Goal: Task Accomplishment & Management: Manage account settings

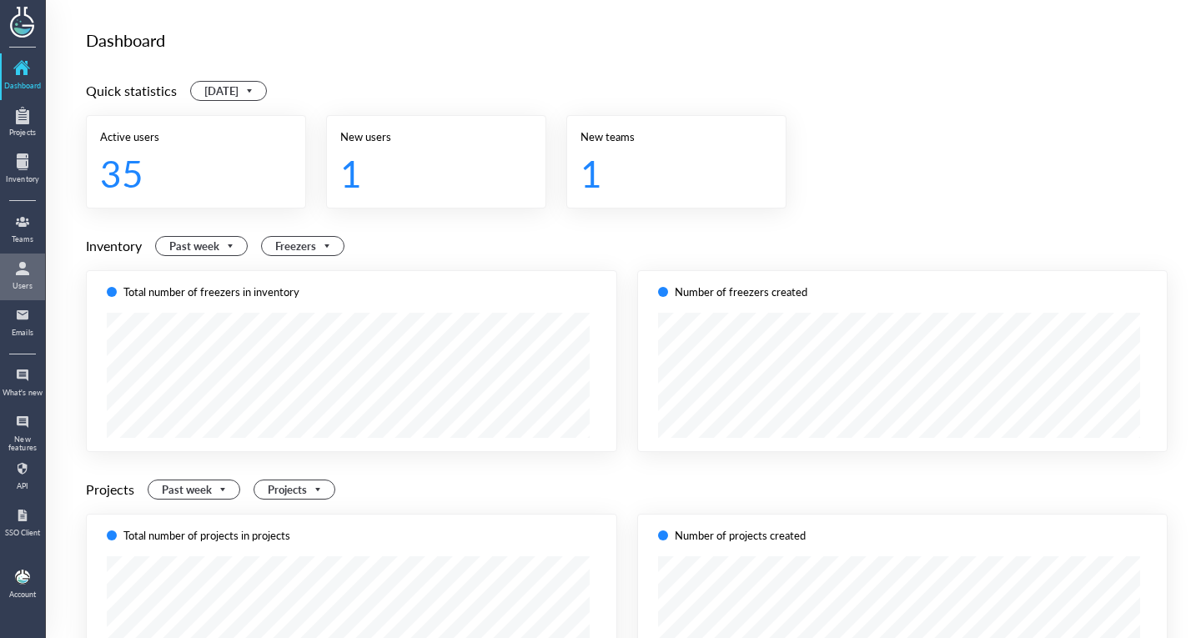
click at [23, 263] on div at bounding box center [22, 268] width 27 height 27
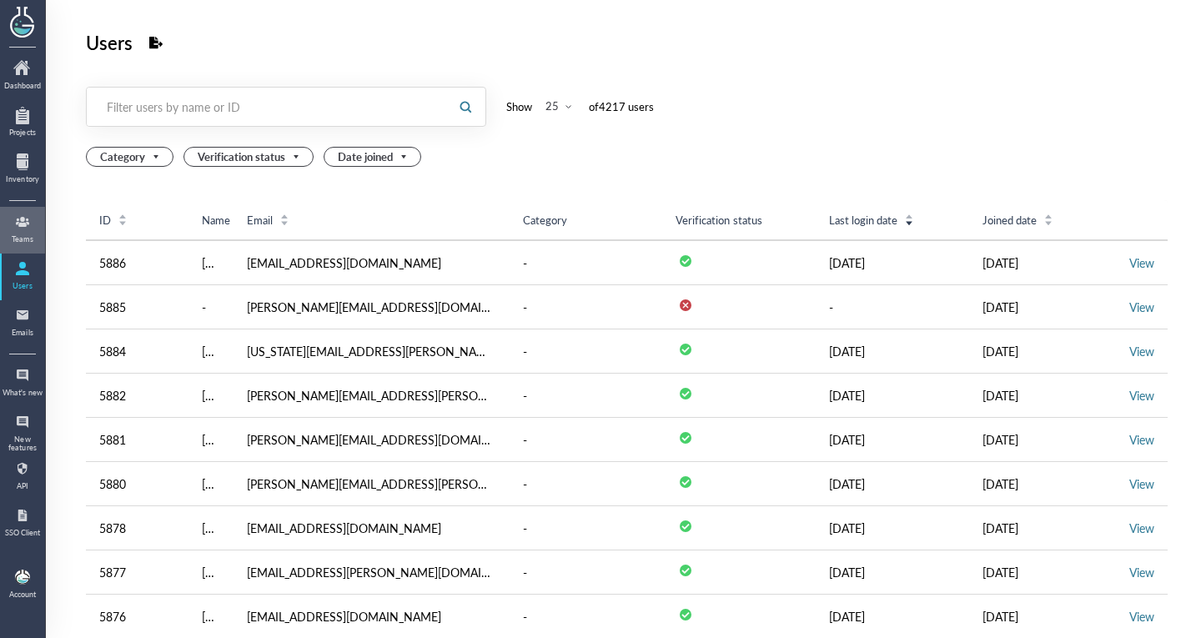
click at [23, 237] on div "Teams" at bounding box center [23, 239] width 42 height 8
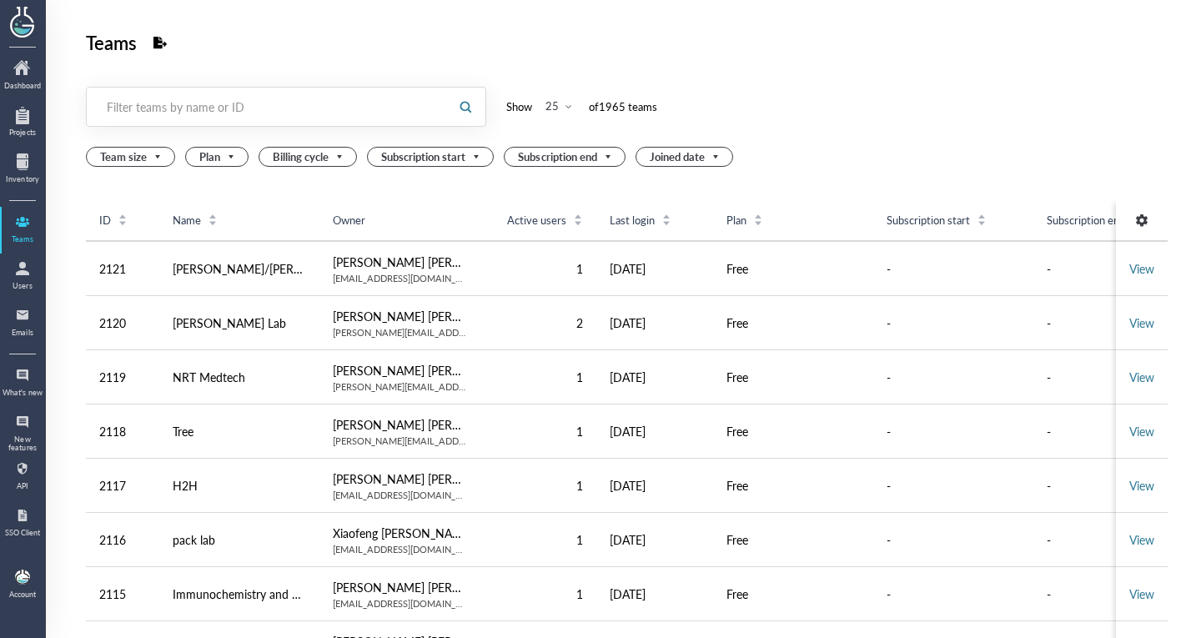
click at [405, 103] on div "Filter teams by name or ID" at bounding box center [267, 106] width 321 height 17
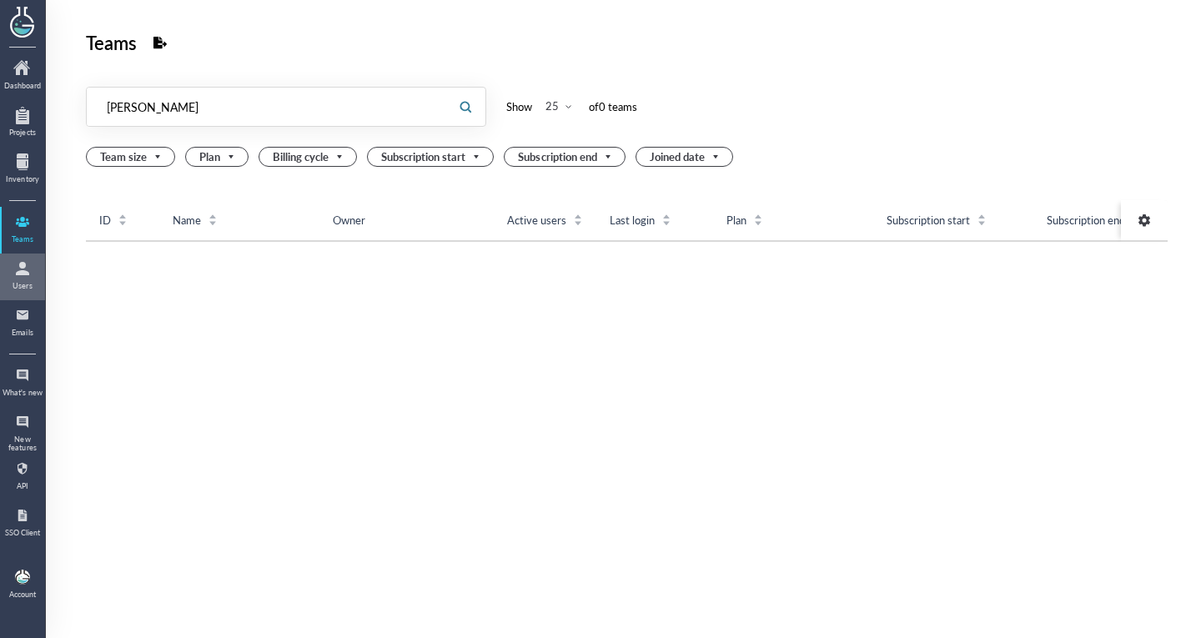
type input "lucie"
click at [3, 288] on div "Users" at bounding box center [23, 286] width 42 height 8
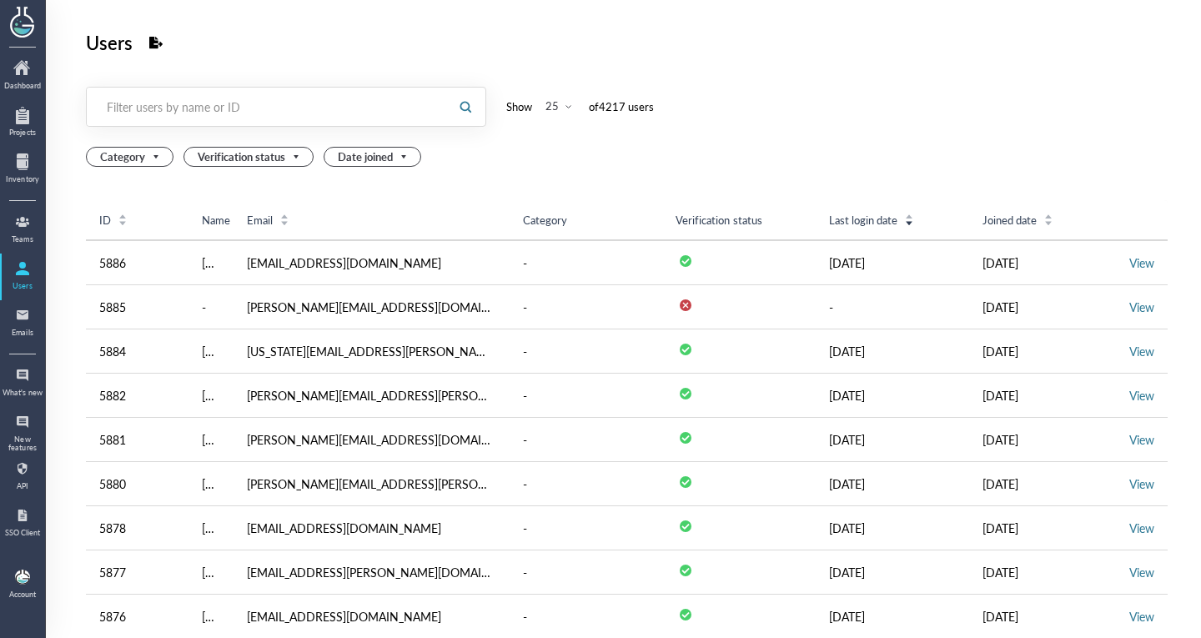
click at [182, 109] on div "Filter users by name or ID" at bounding box center [267, 106] width 321 height 17
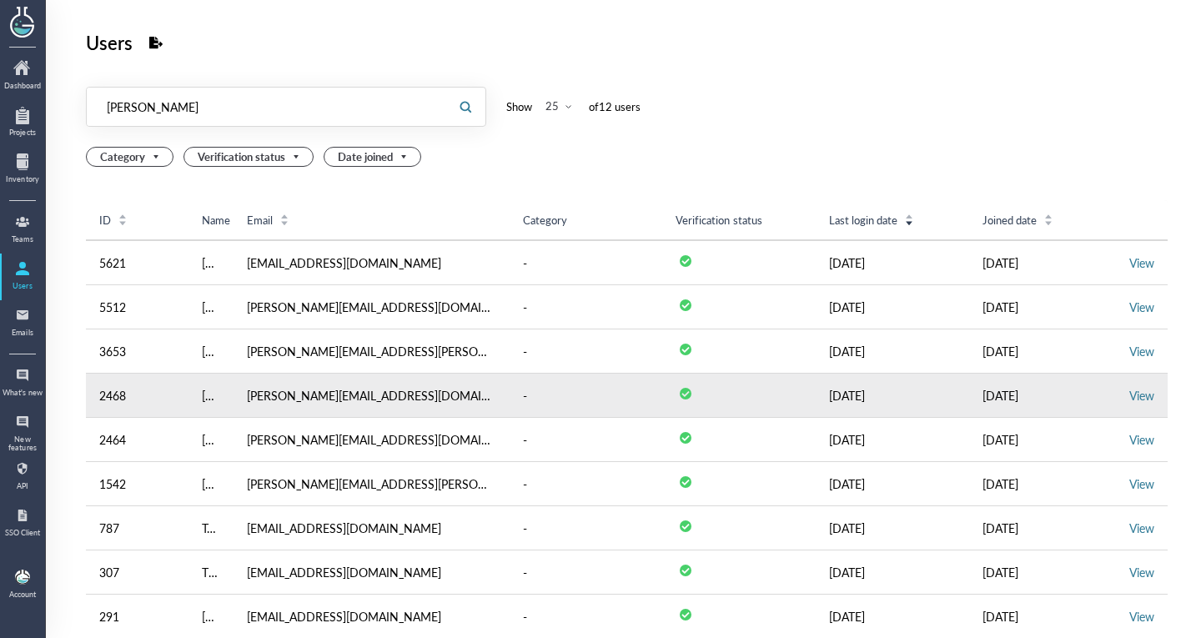
type input "lucie"
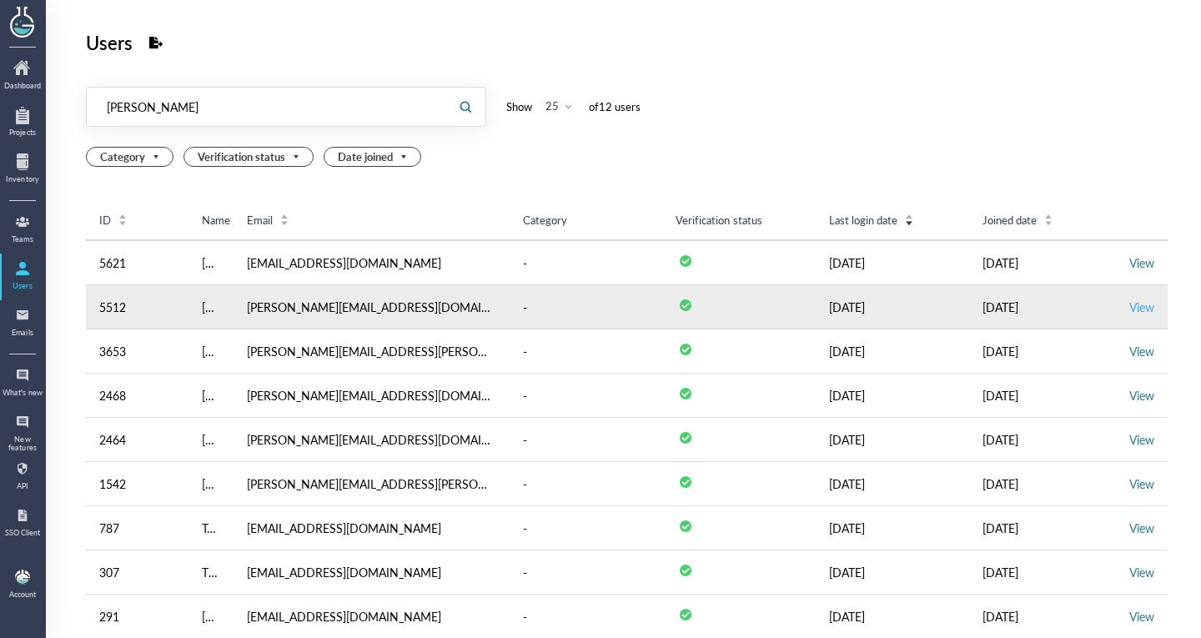
click at [1129, 306] on link "View" at bounding box center [1141, 306] width 25 height 17
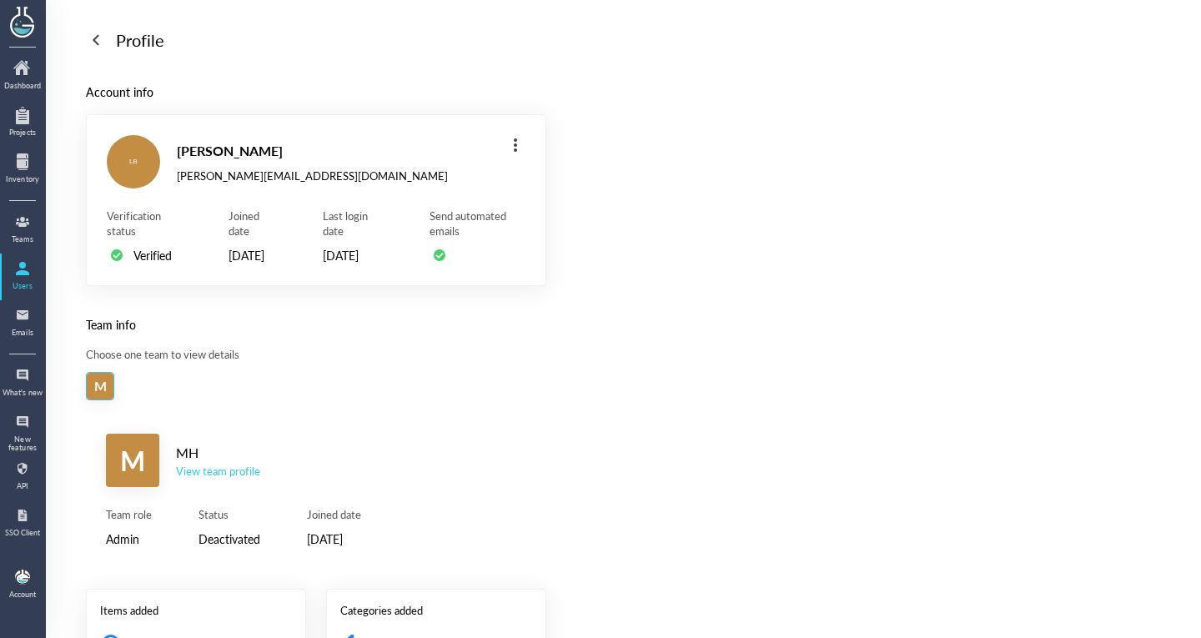
click at [188, 479] on div "View team profile" at bounding box center [218, 471] width 84 height 15
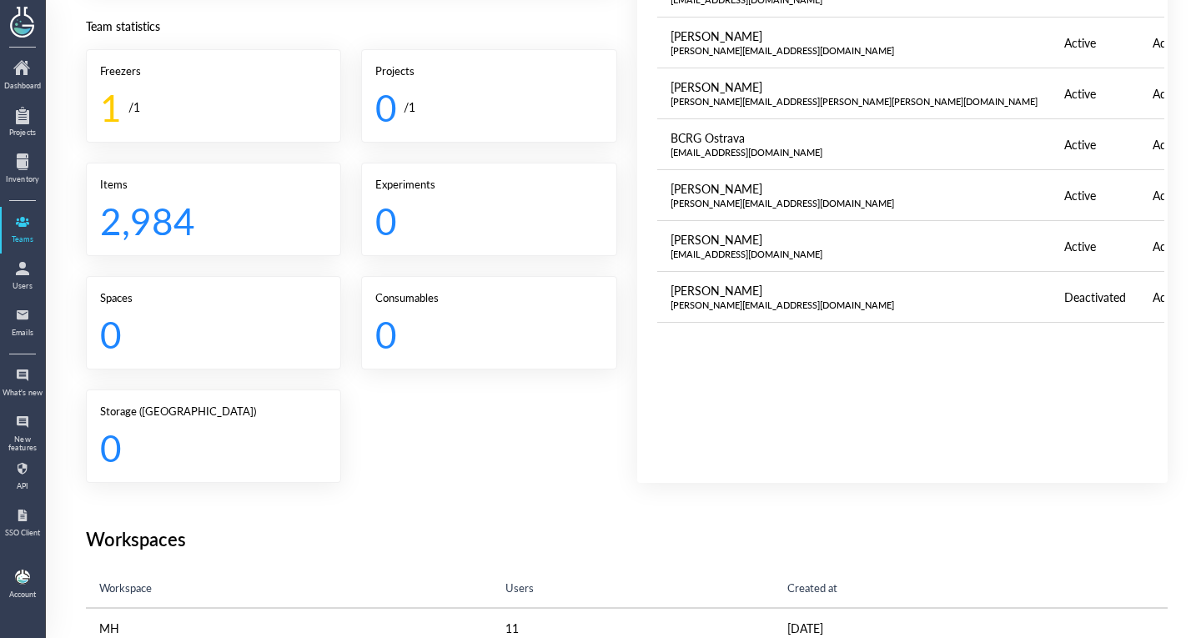
scroll to position [404, 0]
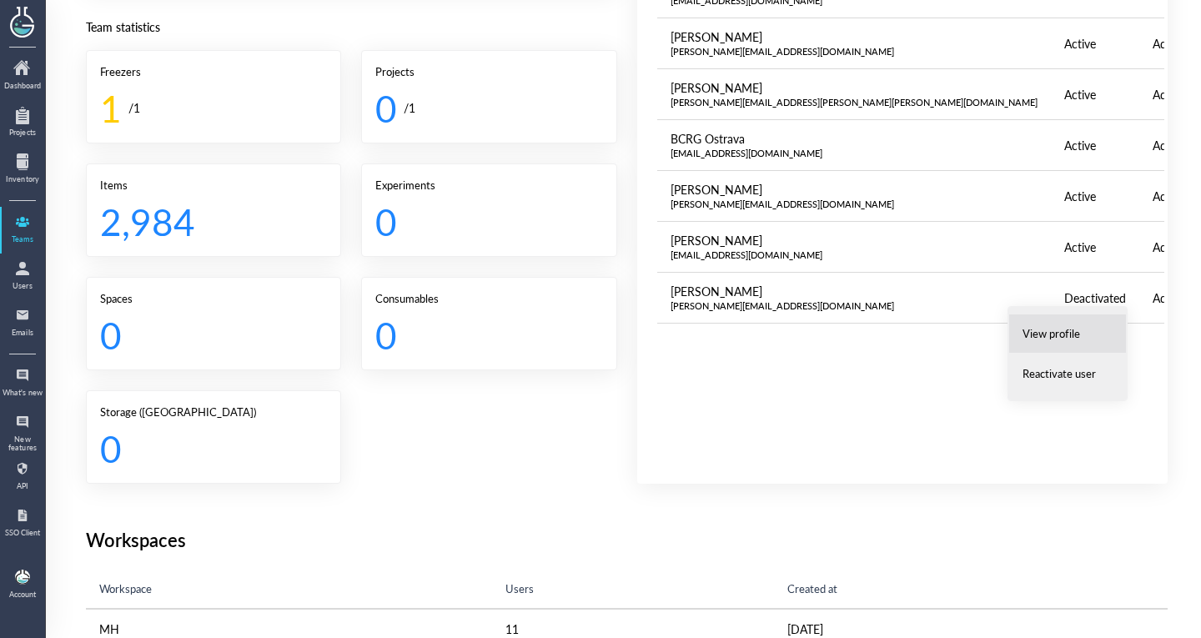
click at [1065, 317] on li "View profile" at bounding box center [1067, 334] width 118 height 40
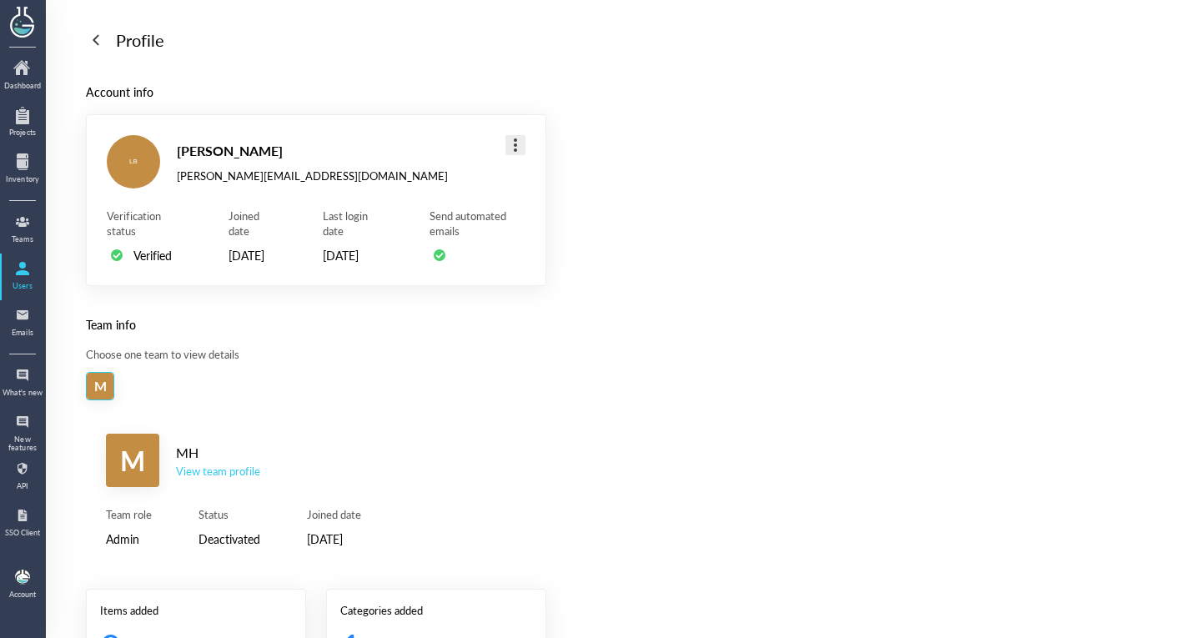
click at [517, 134] on div at bounding box center [515, 145] width 27 height 27
click at [354, 334] on div "Team info" at bounding box center [316, 324] width 460 height 18
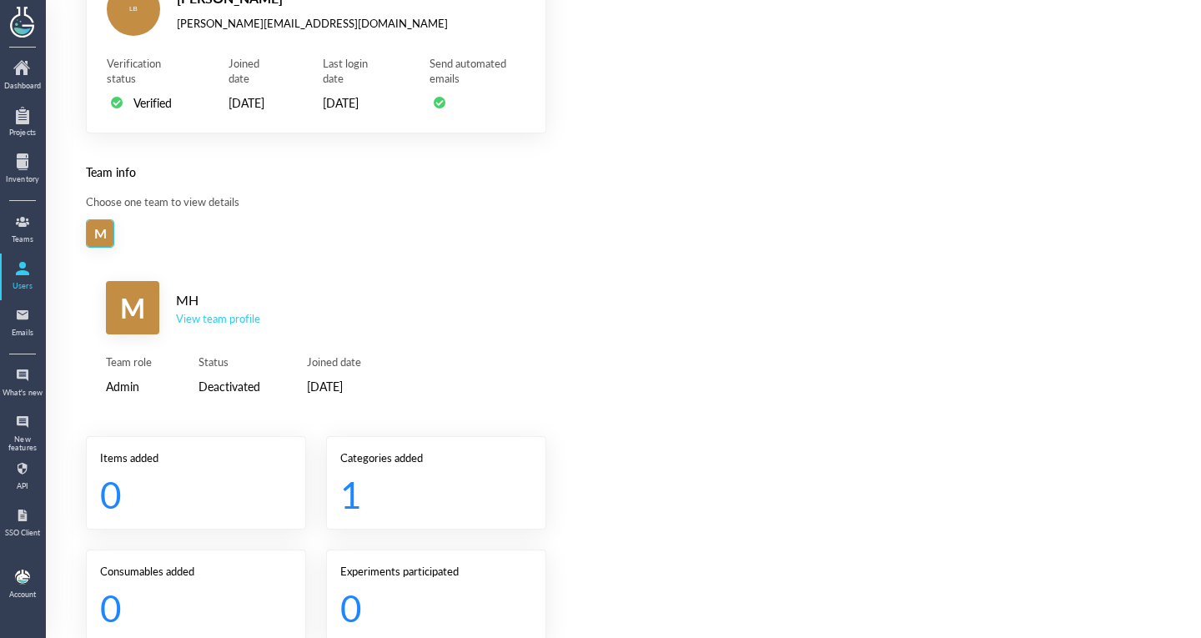
scroll to position [188, 0]
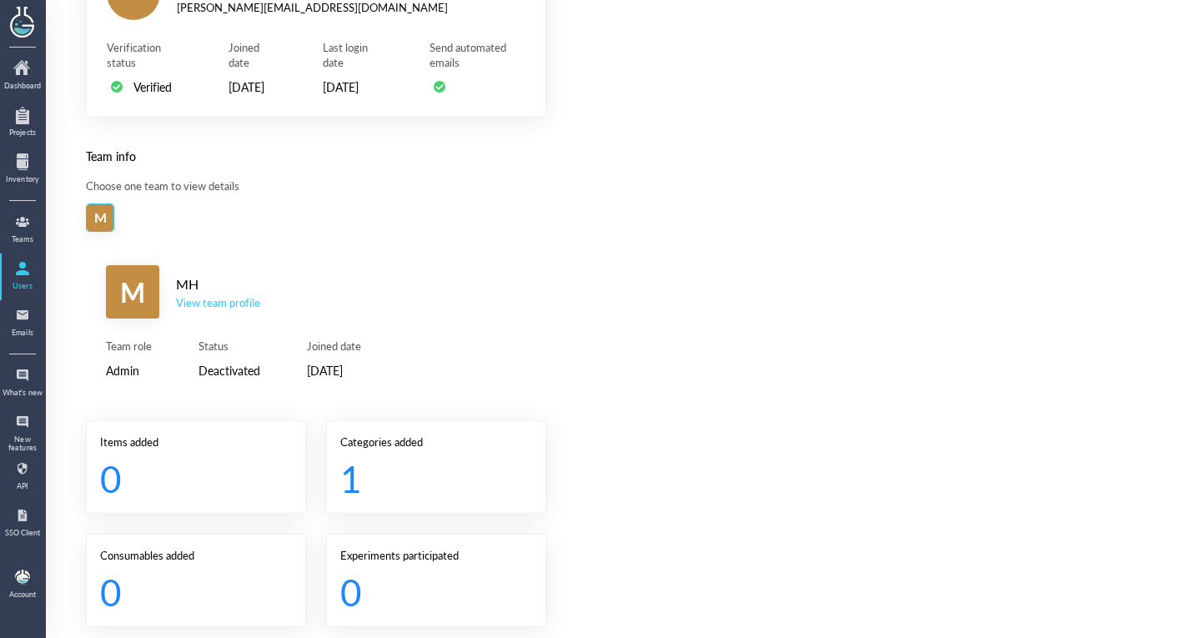
click at [250, 305] on div "View team profile" at bounding box center [218, 302] width 84 height 15
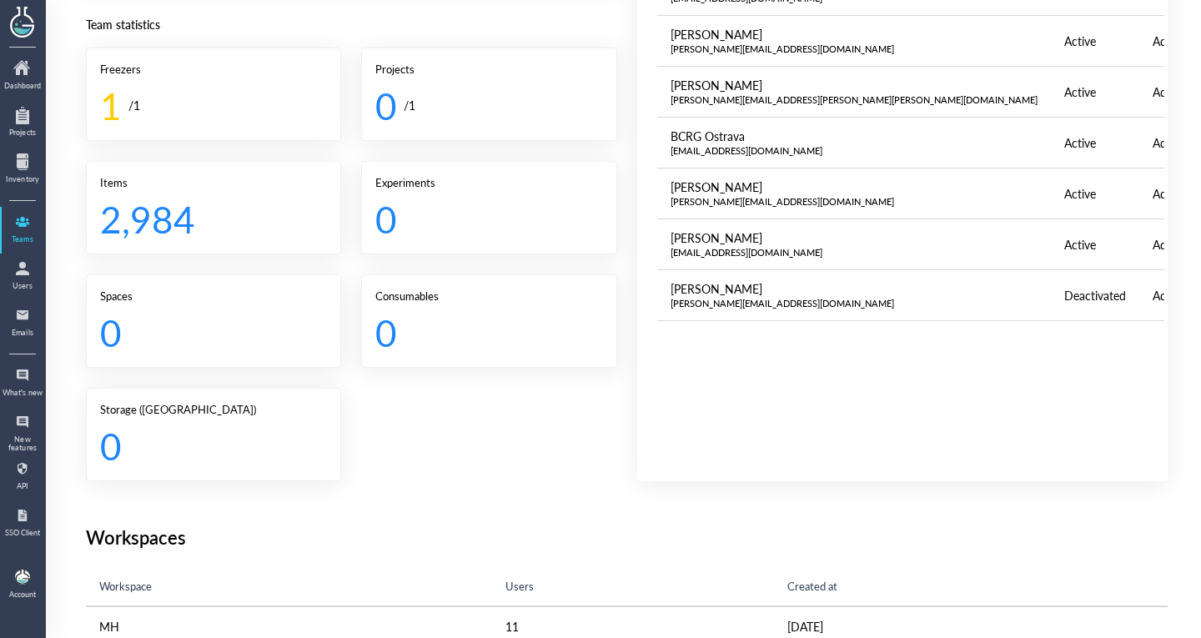
scroll to position [415, 0]
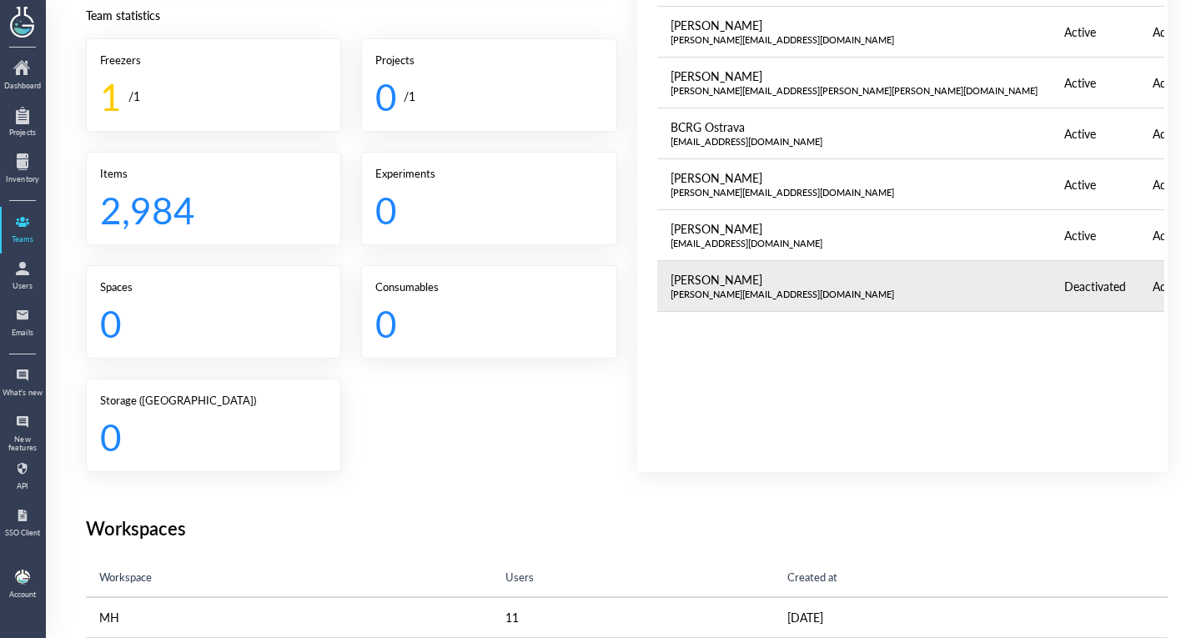
click at [1051, 276] on td "Deactivated" at bounding box center [1095, 286] width 88 height 51
click at [819, 264] on td "Lucie B lucie.broskevicova@fno.cz" at bounding box center [854, 286] width 394 height 51
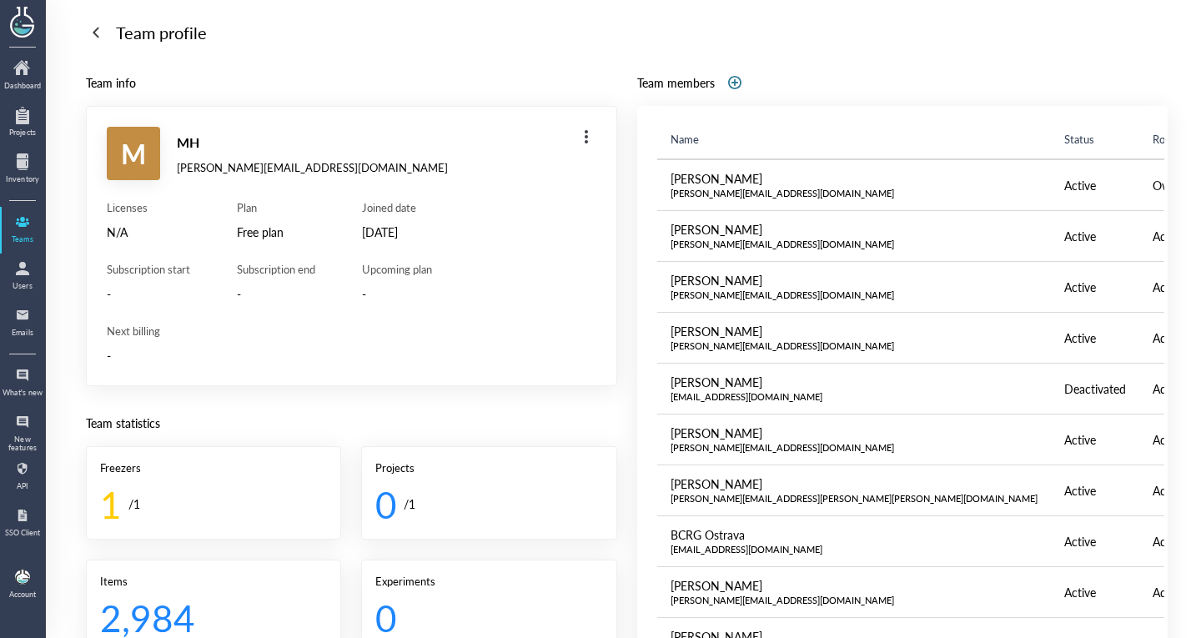
scroll to position [5, 0]
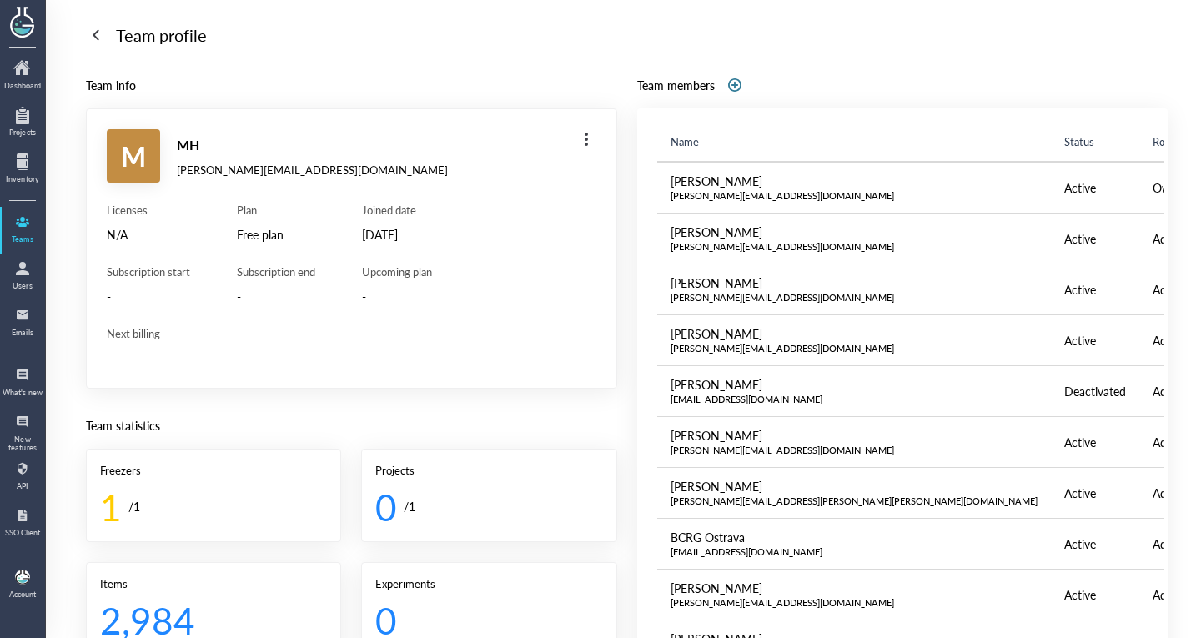
click at [88, 29] on div at bounding box center [96, 35] width 27 height 27
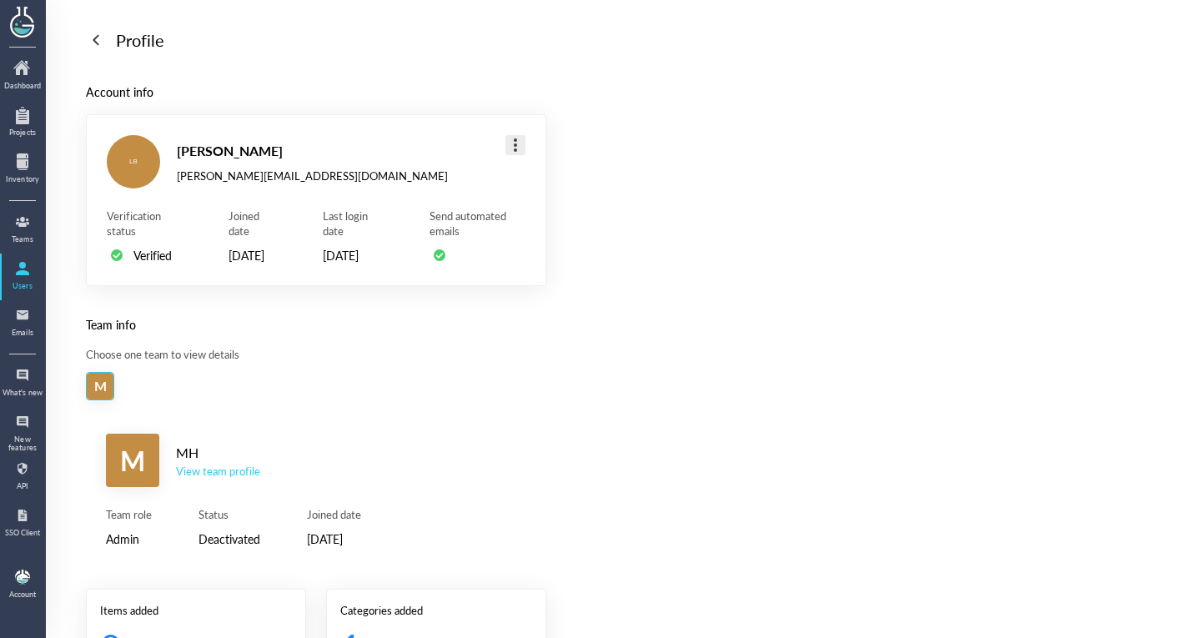
click at [515, 144] on div at bounding box center [515, 145] width 27 height 27
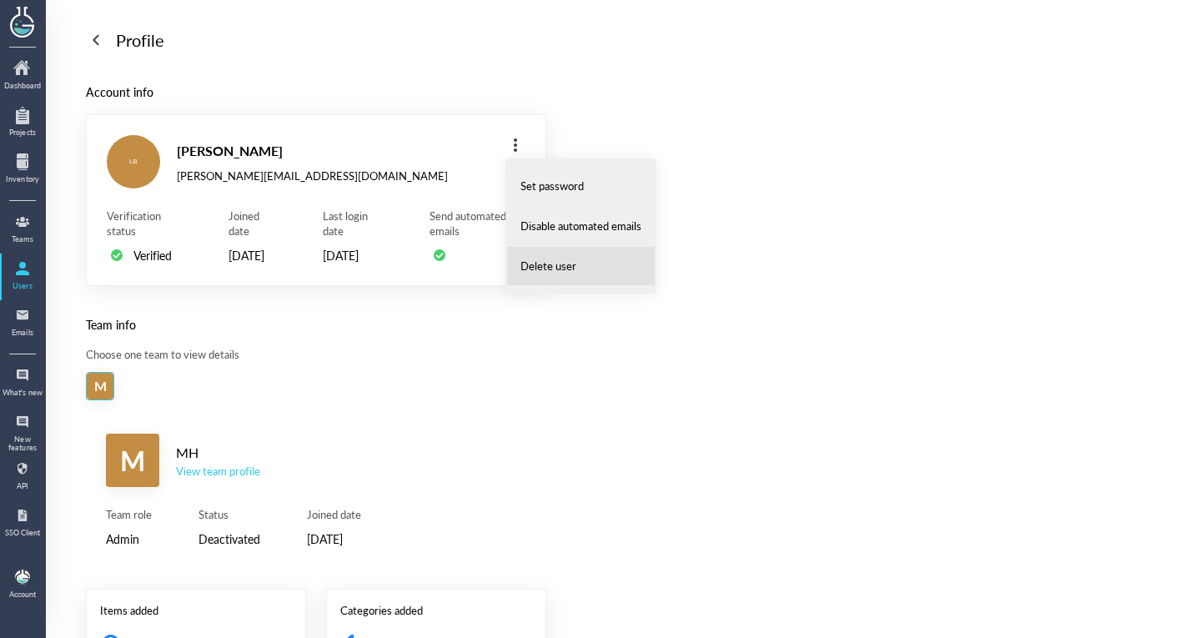
click at [542, 281] on li "Delete user" at bounding box center [580, 266] width 149 height 40
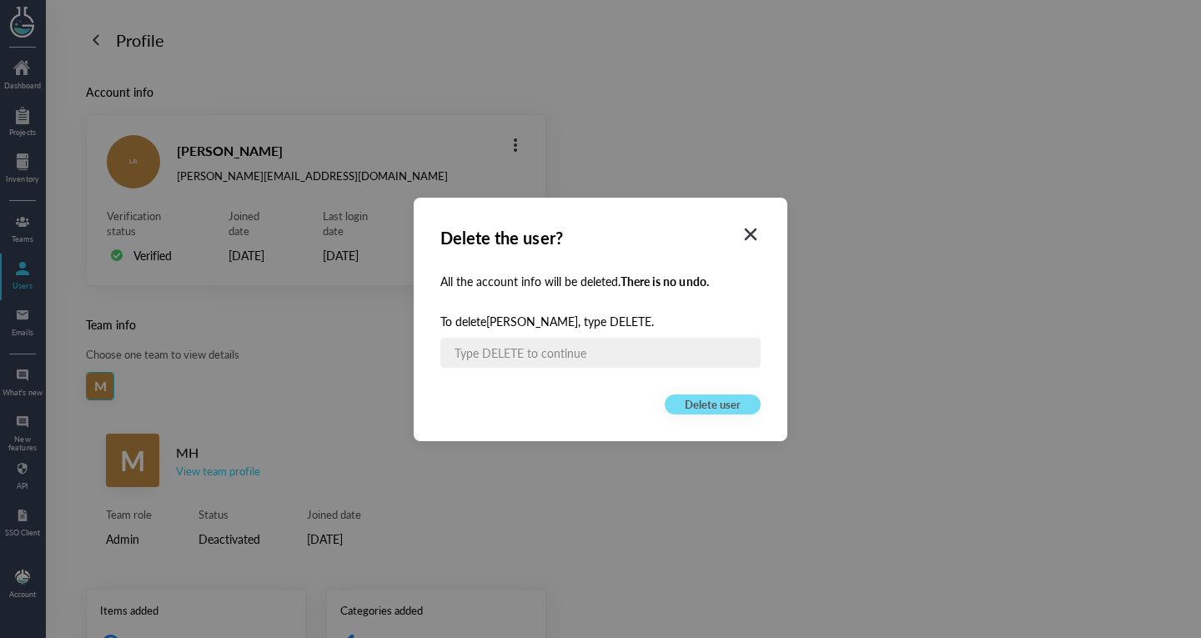
click at [755, 230] on icon "Close" at bounding box center [750, 234] width 10 height 10
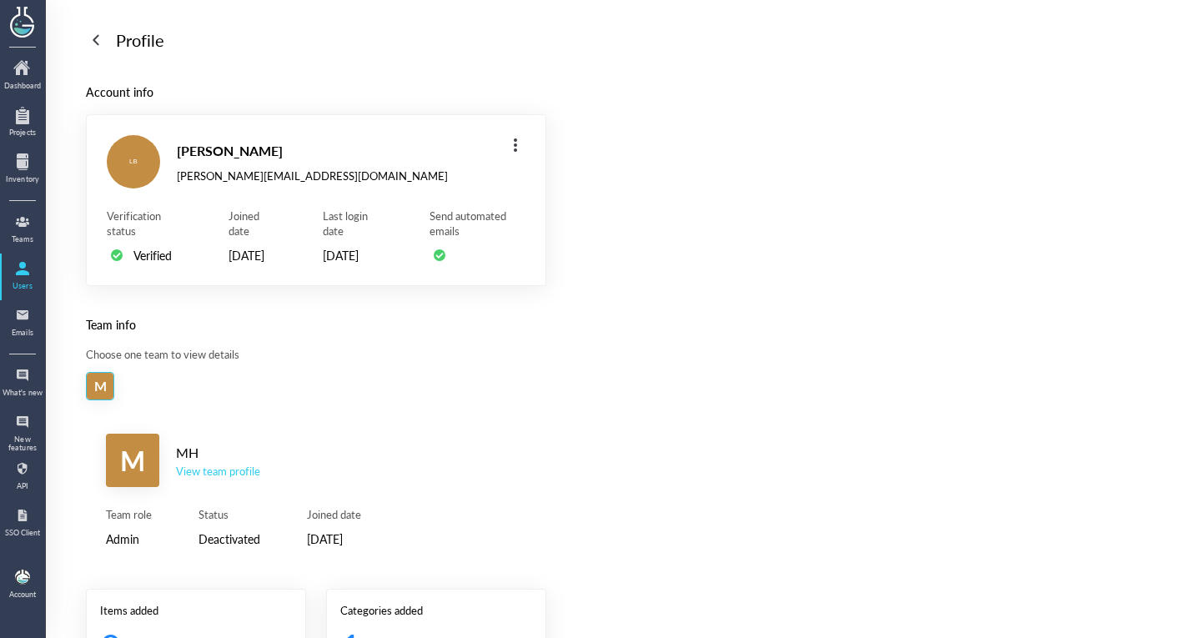
click at [267, 185] on div "LB Lucie B lucie.broskevicova@fno.cz" at bounding box center [299, 161] width 385 height 53
click at [264, 181] on div "[PERSON_NAME][EMAIL_ADDRESS][DOMAIN_NAME]" at bounding box center [312, 175] width 271 height 15
copy div "[PERSON_NAME][EMAIL_ADDRESS][DOMAIN_NAME]"
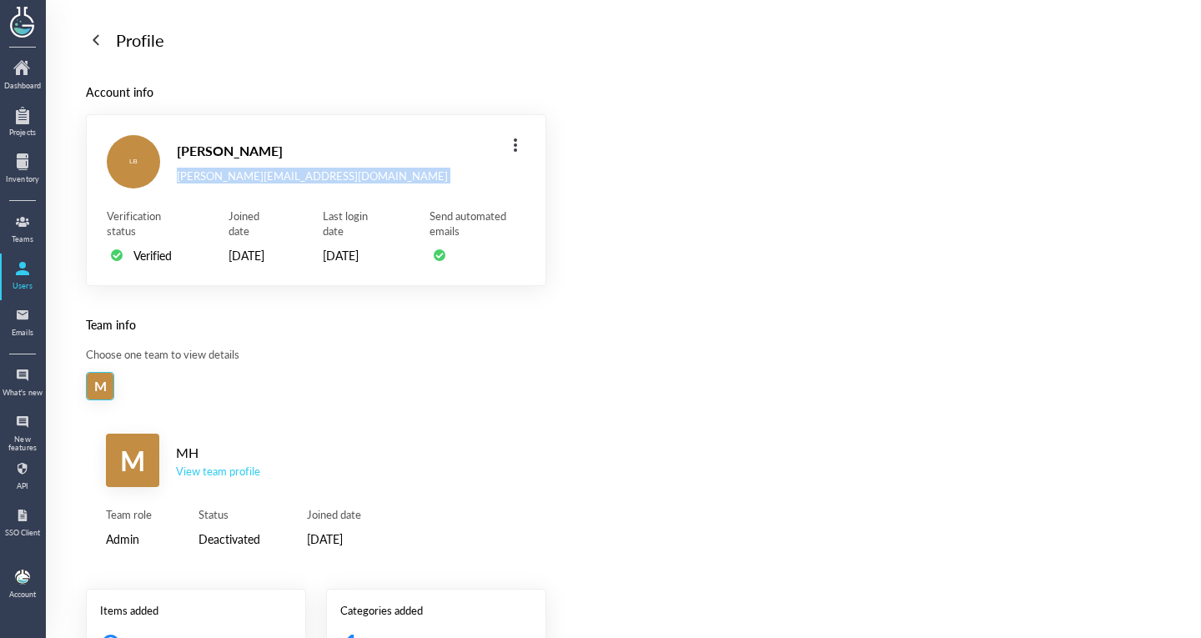
click at [199, 479] on div "View team profile" at bounding box center [218, 471] width 84 height 15
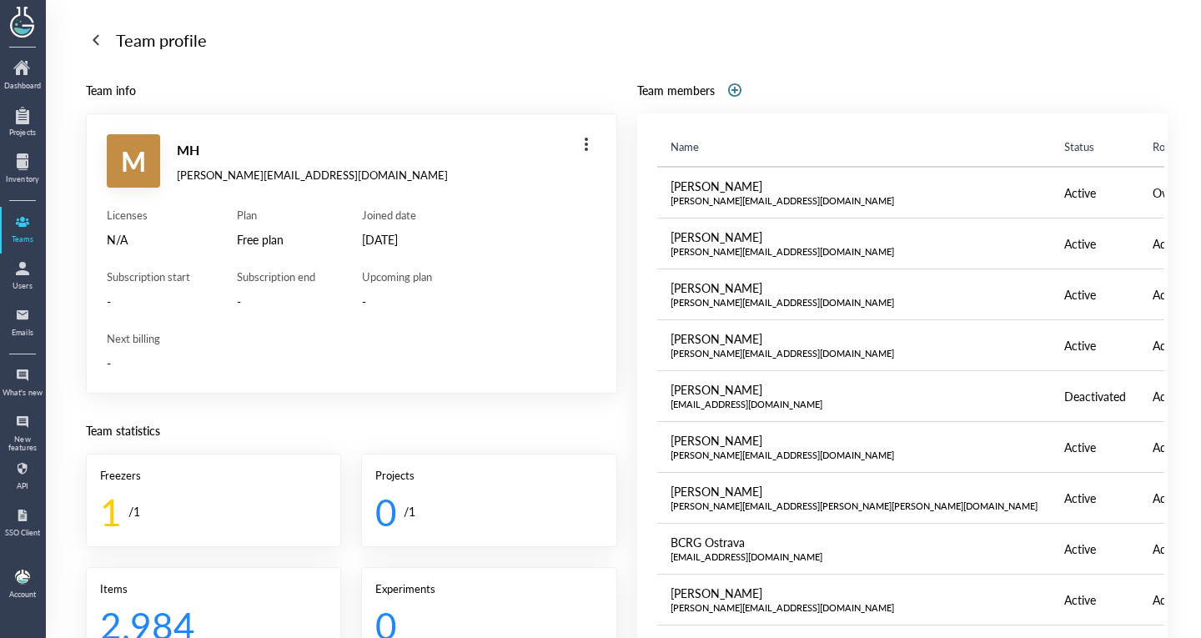
click at [100, 37] on div at bounding box center [96, 40] width 27 height 27
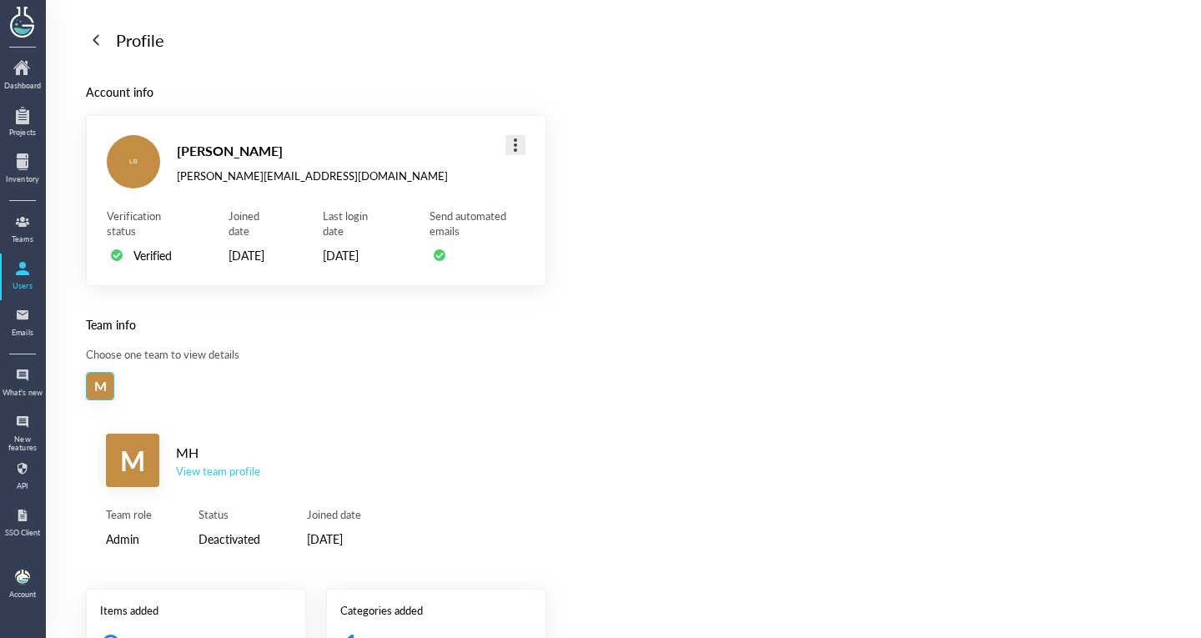
click at [512, 140] on div at bounding box center [515, 145] width 27 height 27
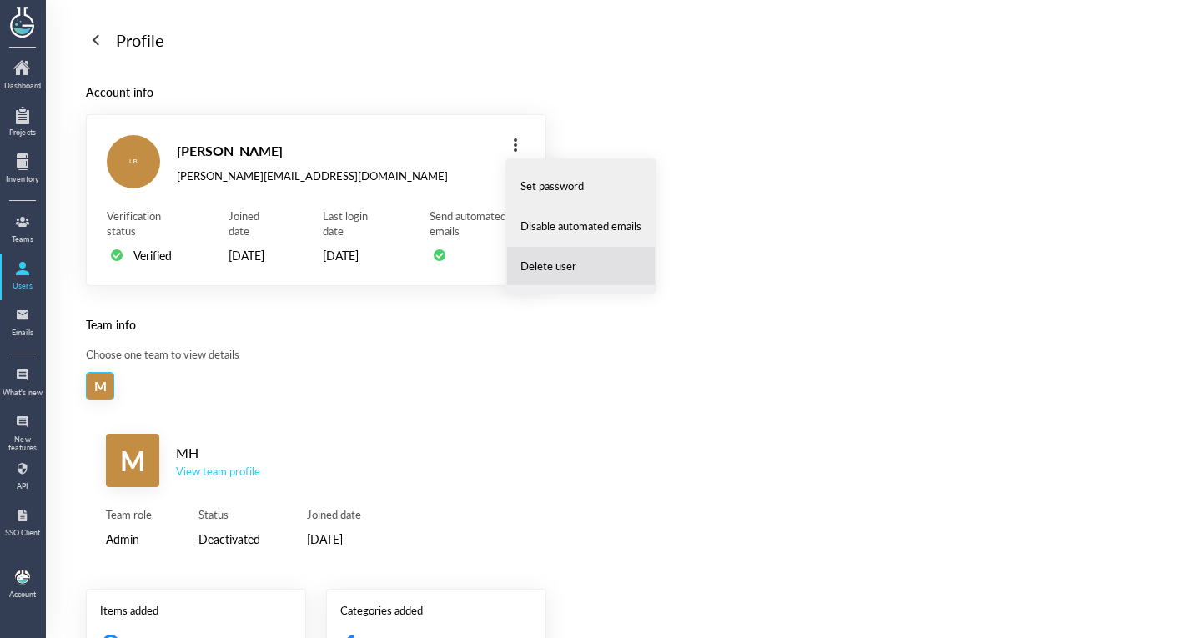
click at [534, 267] on span "Delete user" at bounding box center [548, 265] width 56 height 15
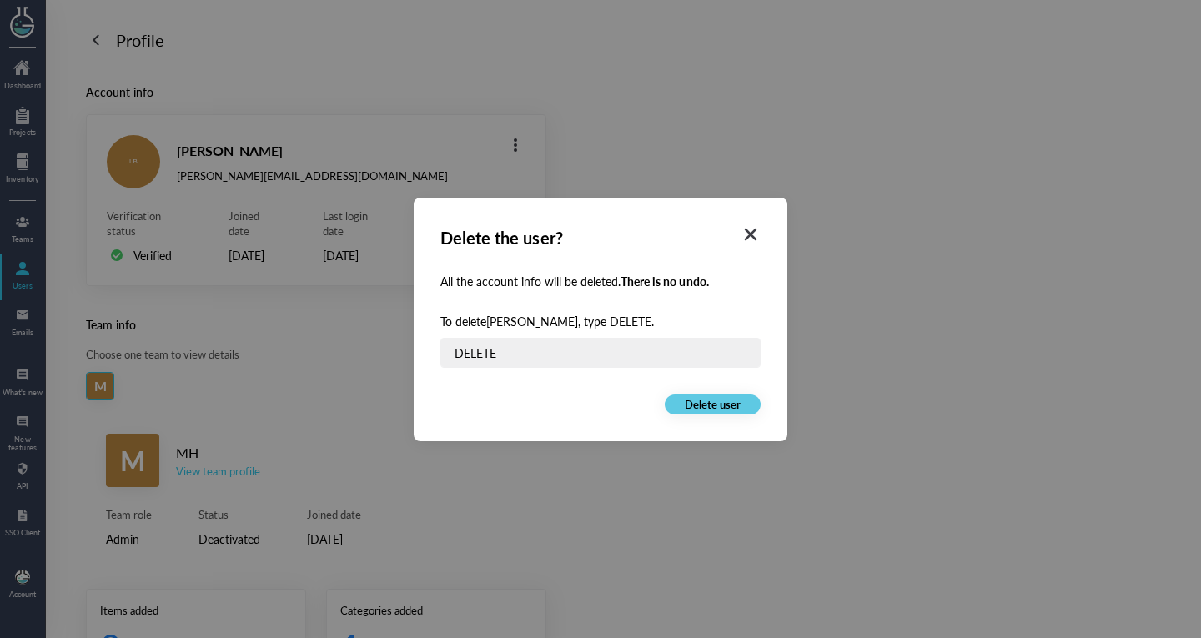
type input "DELETE"
click at [682, 395] on button "Delete user" at bounding box center [713, 404] width 96 height 20
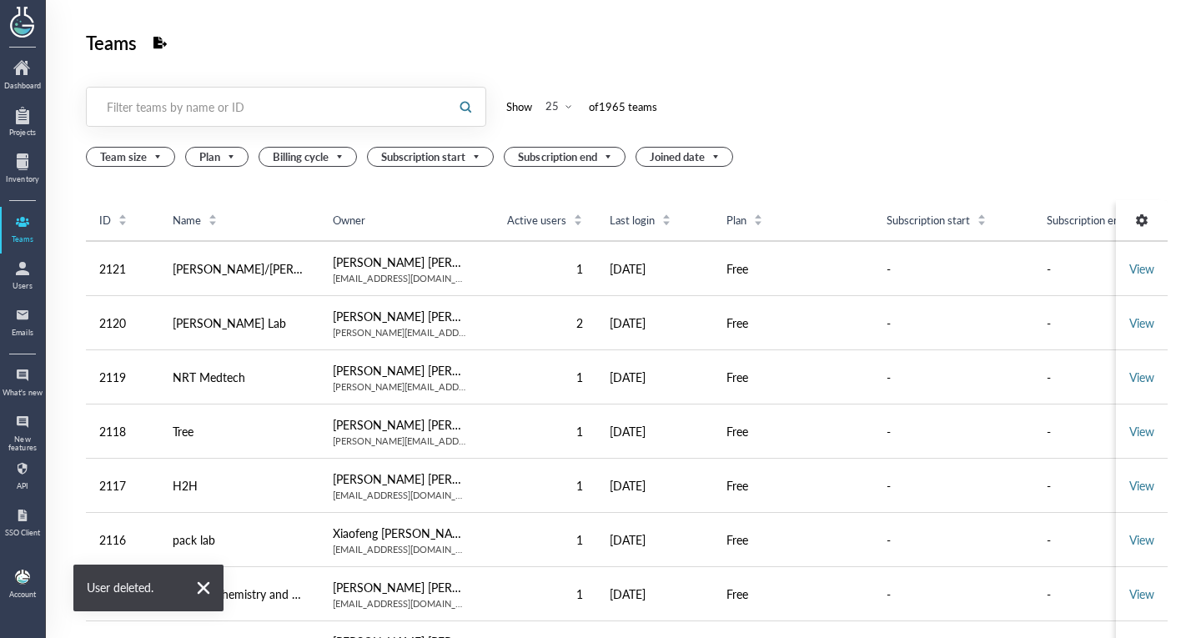
click at [288, 105] on div "Filter teams by name or ID" at bounding box center [267, 106] width 321 height 17
paste input "[PERSON_NAME][EMAIL_ADDRESS][DOMAIN_NAME]"
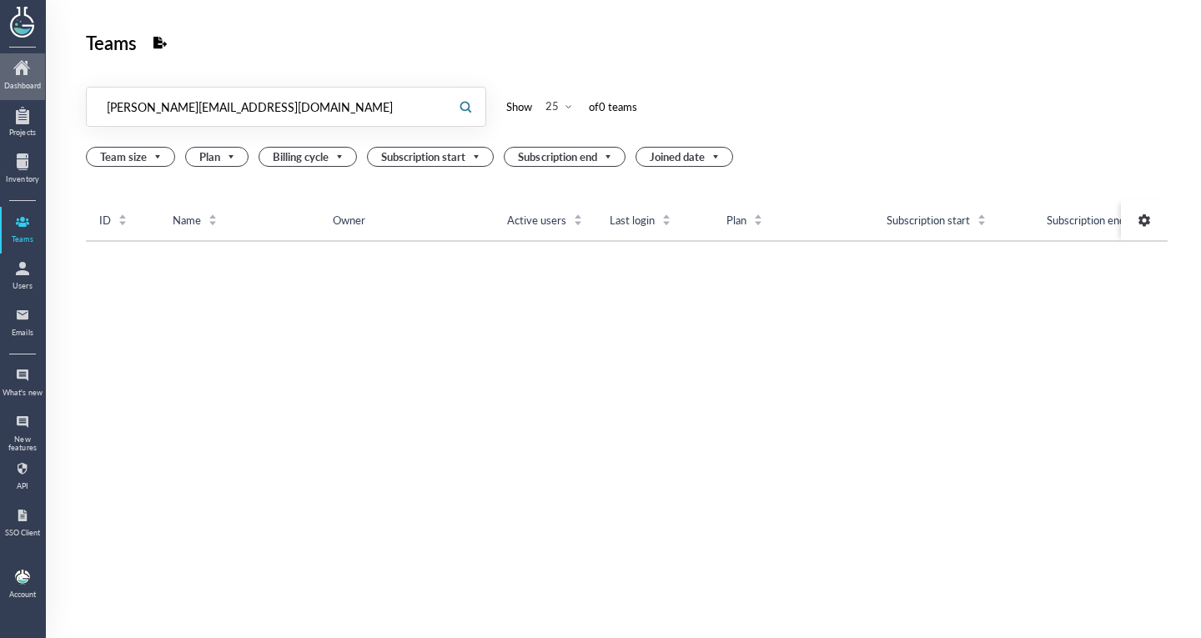
drag, startPoint x: 208, startPoint y: 108, endPoint x: 0, endPoint y: 68, distance: 211.3
click at [0, 68] on div "Dashboard Projects Inventory Teams Users Emails What's new New features API SSO…" at bounding box center [600, 319] width 1201 height 638
type input "[DOMAIN_NAME]"
click at [24, 282] on div "Users" at bounding box center [23, 286] width 42 height 8
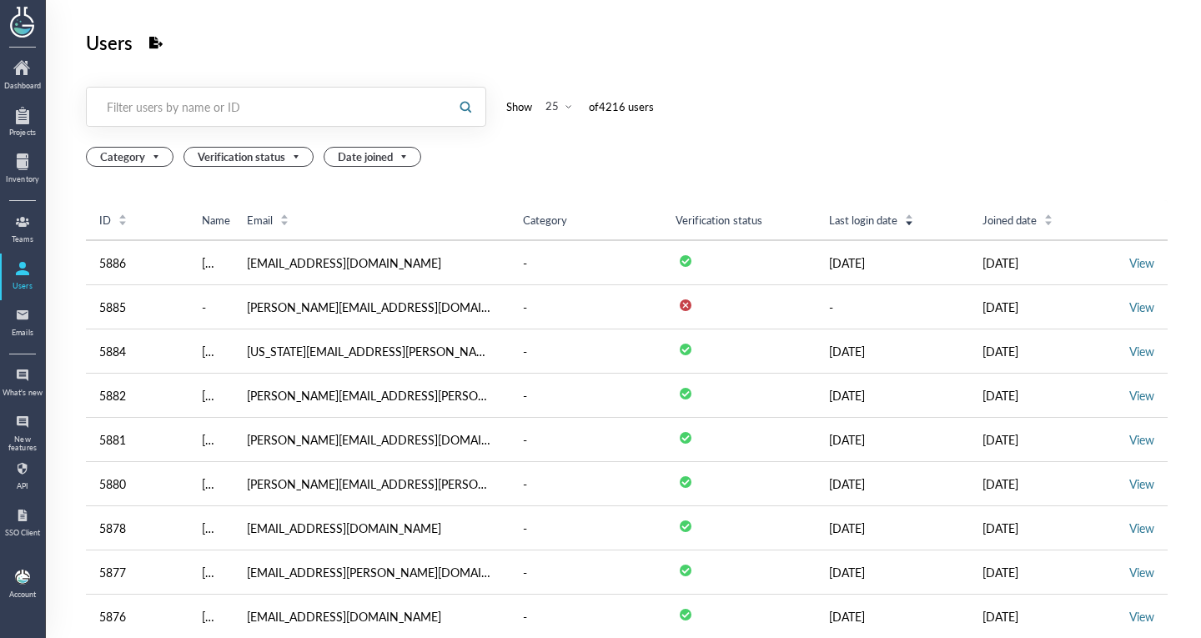
click at [175, 124] on div at bounding box center [266, 107] width 359 height 38
paste input "[PERSON_NAME][EMAIL_ADDRESS][DOMAIN_NAME]"
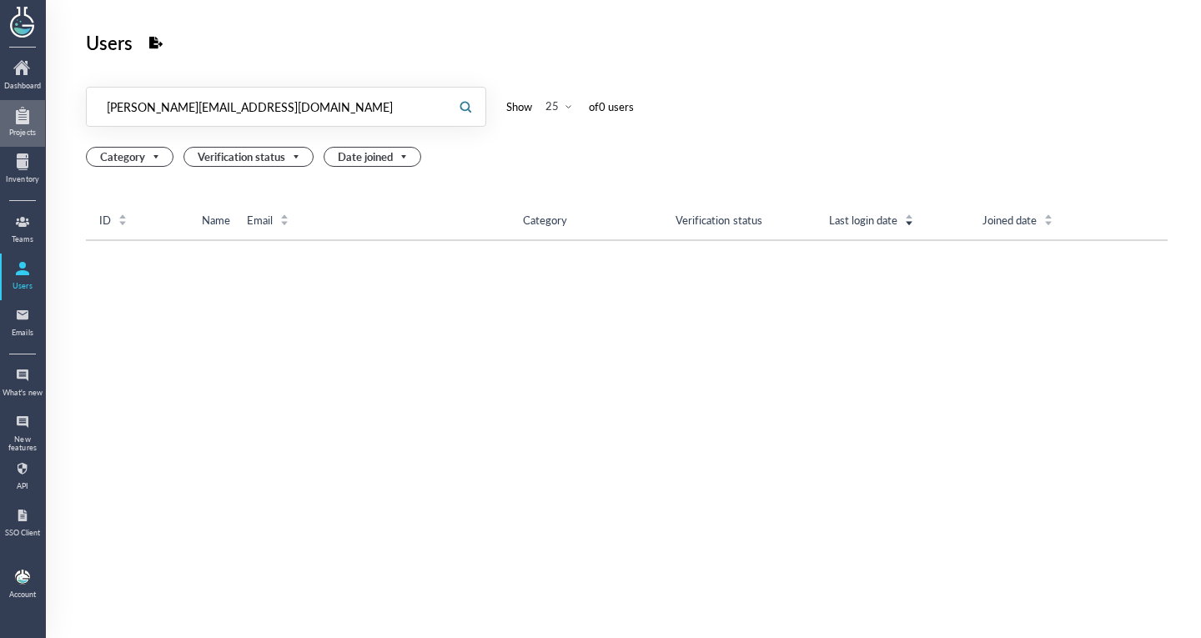
drag, startPoint x: 205, startPoint y: 109, endPoint x: 0, endPoint y: 127, distance: 205.9
click at [0, 127] on div "Dashboard Projects Inventory Teams Users Emails What's new New features API SSO…" at bounding box center [600, 319] width 1201 height 638
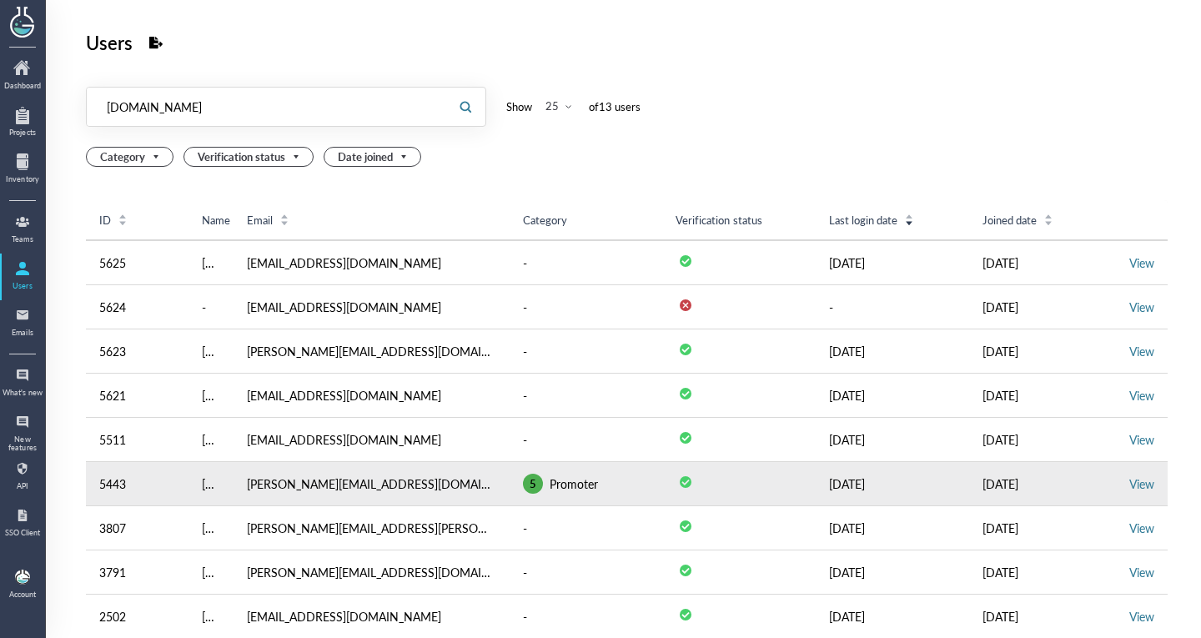
type input "[DOMAIN_NAME]"
click at [1116, 481] on td "View" at bounding box center [1142, 484] width 52 height 44
click at [1129, 484] on link "View" at bounding box center [1141, 483] width 25 height 17
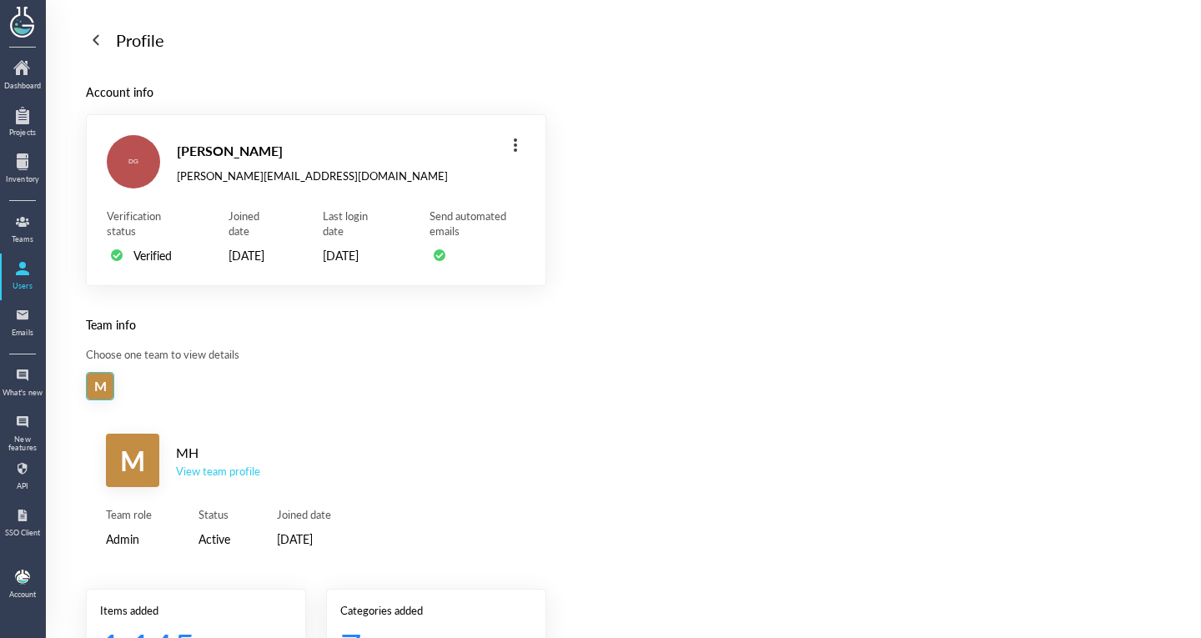
click at [245, 479] on div "View team profile" at bounding box center [218, 471] width 84 height 15
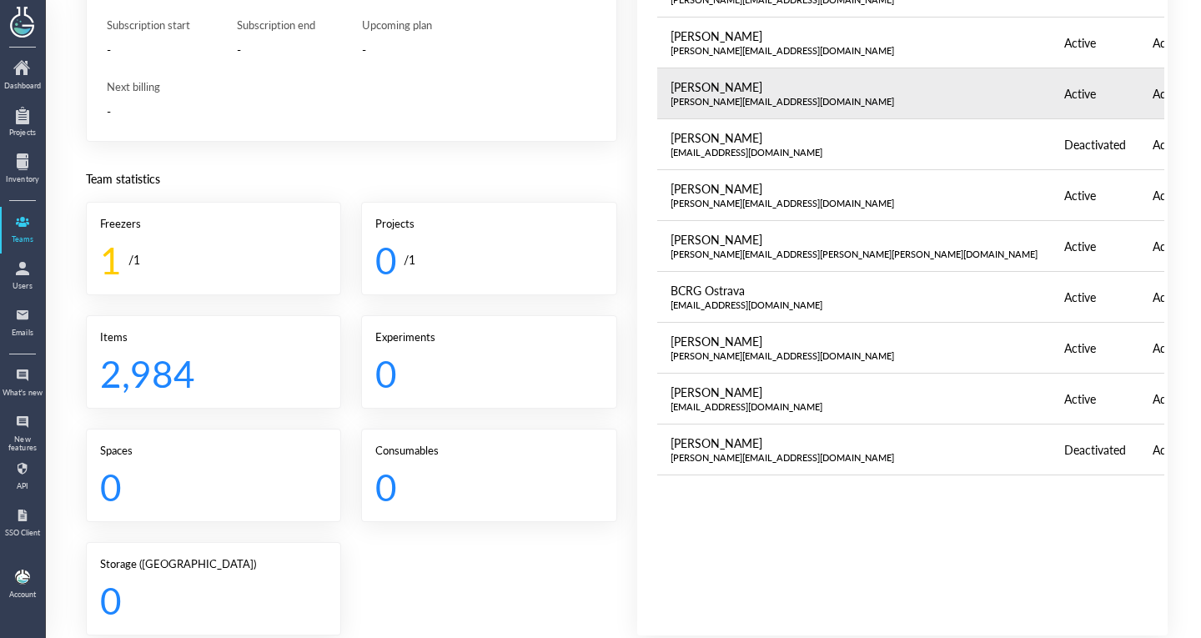
scroll to position [253, 0]
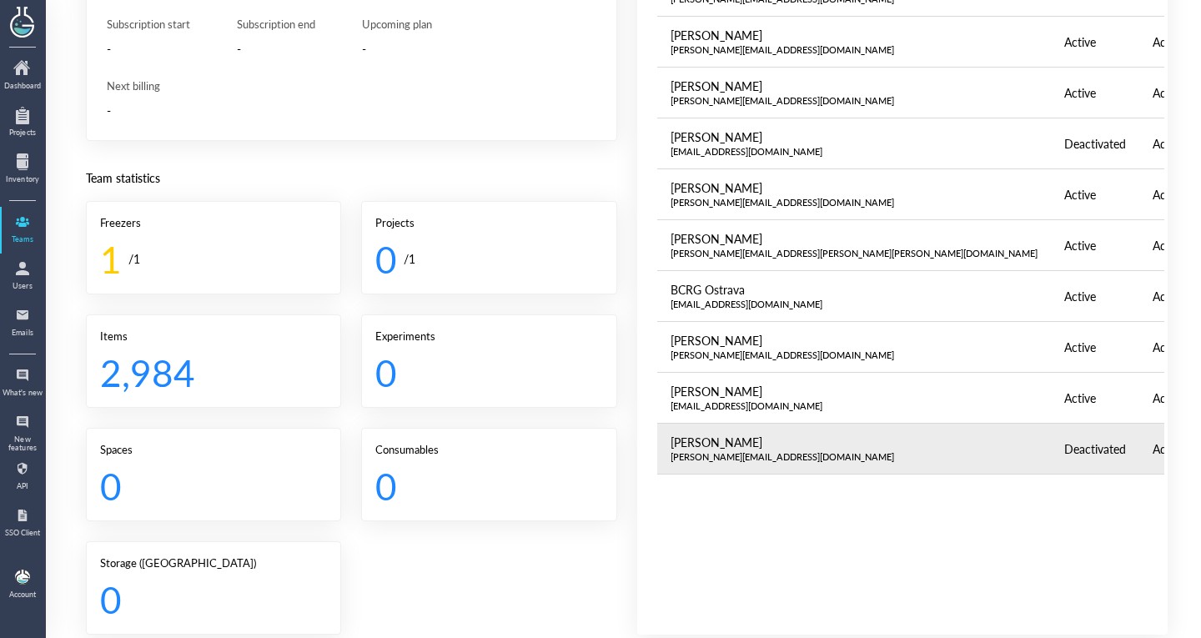
click at [775, 462] on td "Lucie B lucie.broskevicova@fno.cz" at bounding box center [854, 449] width 394 height 51
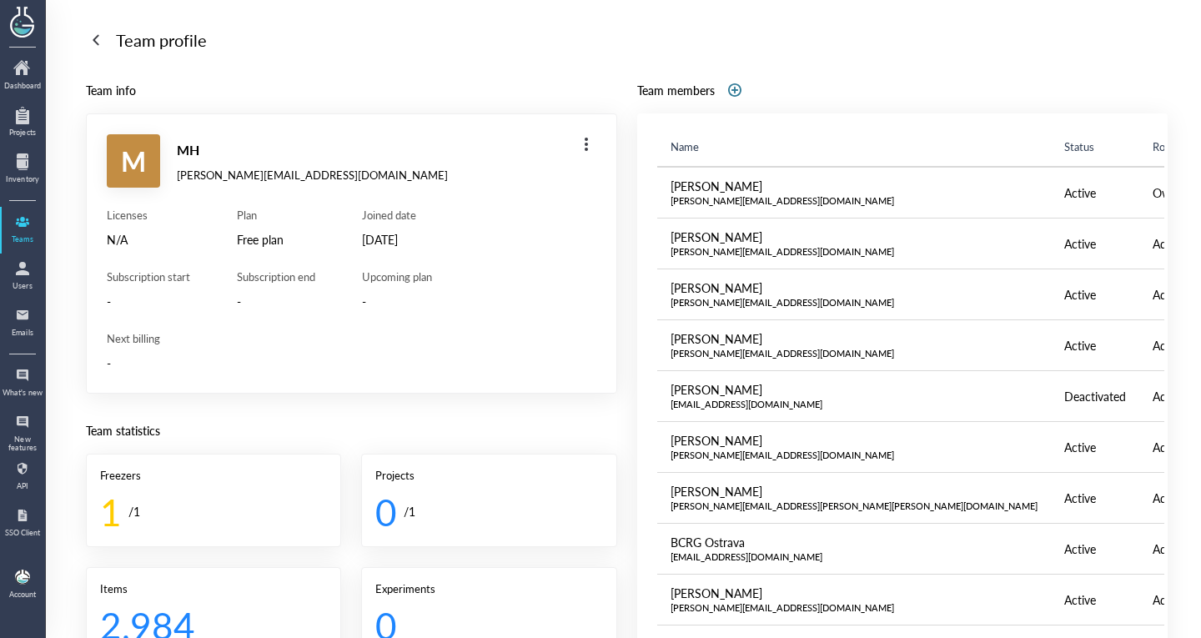
click at [100, 36] on div at bounding box center [96, 40] width 27 height 27
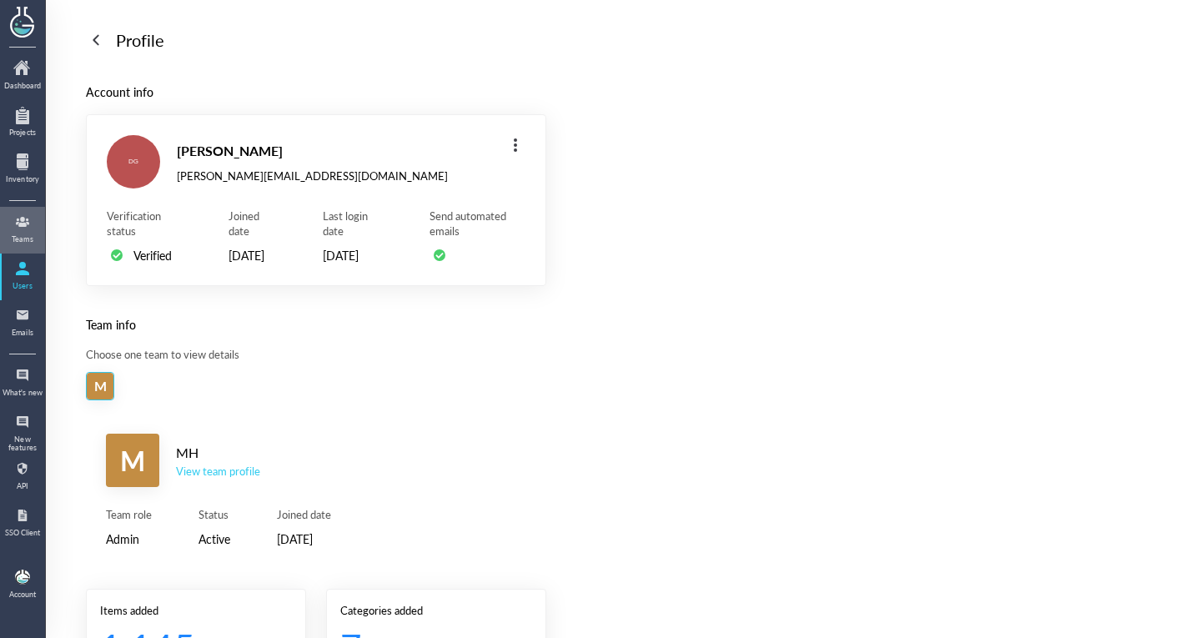
click at [21, 232] on div at bounding box center [22, 221] width 27 height 27
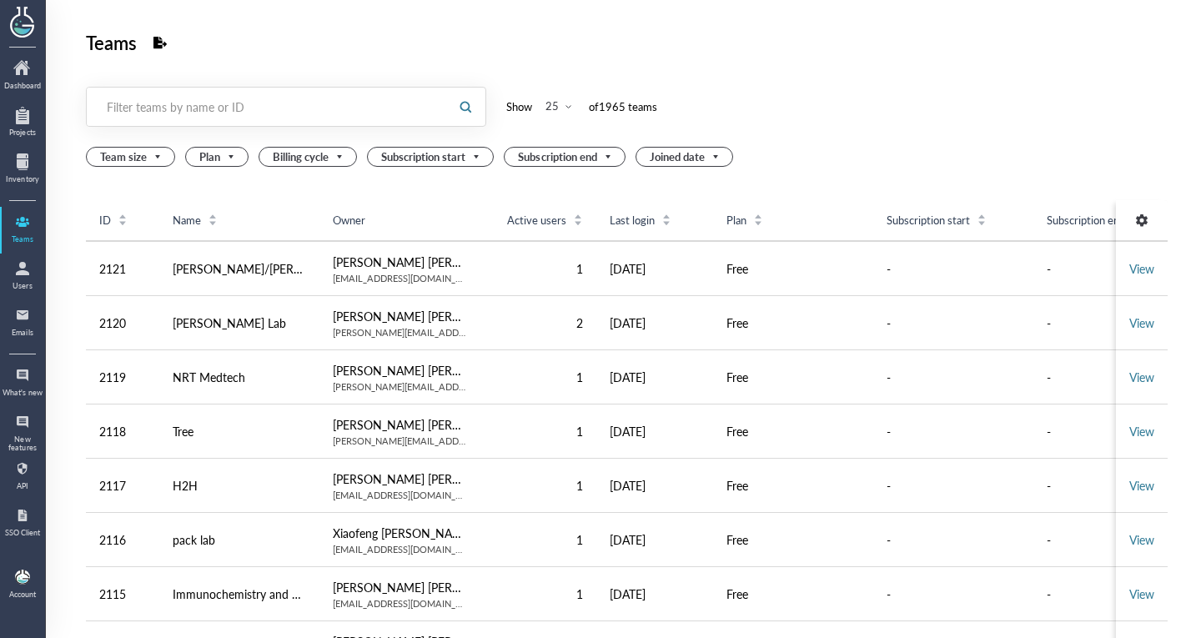
click at [178, 122] on div at bounding box center [266, 107] width 359 height 38
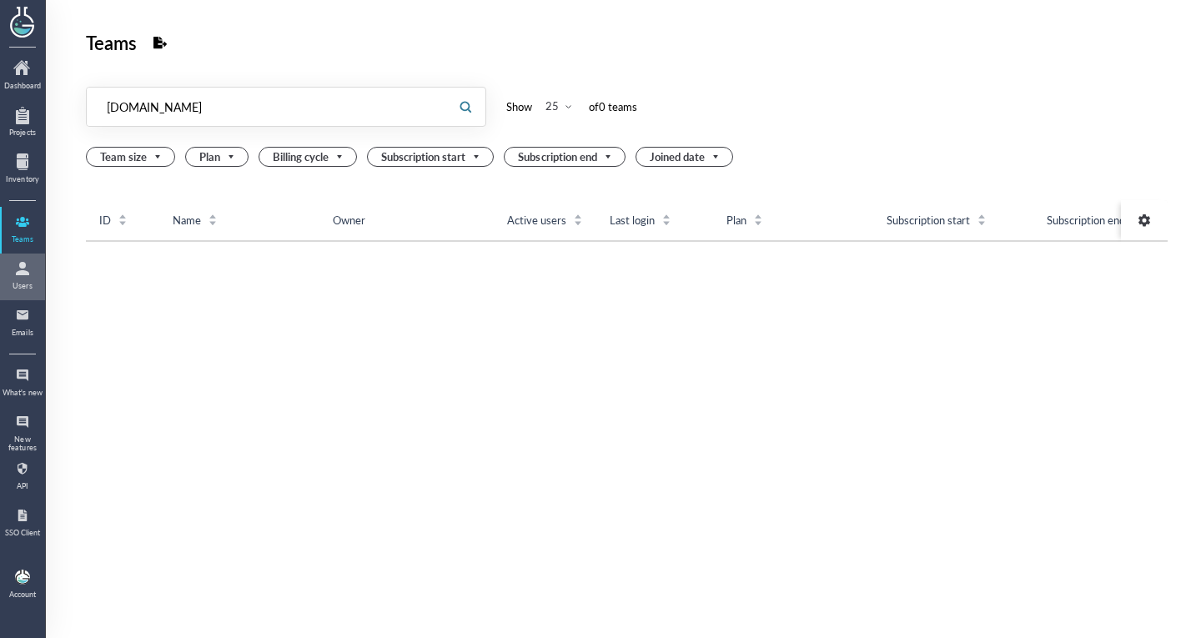
type input "[DOMAIN_NAME]"
click at [23, 287] on div "Users" at bounding box center [23, 286] width 42 height 8
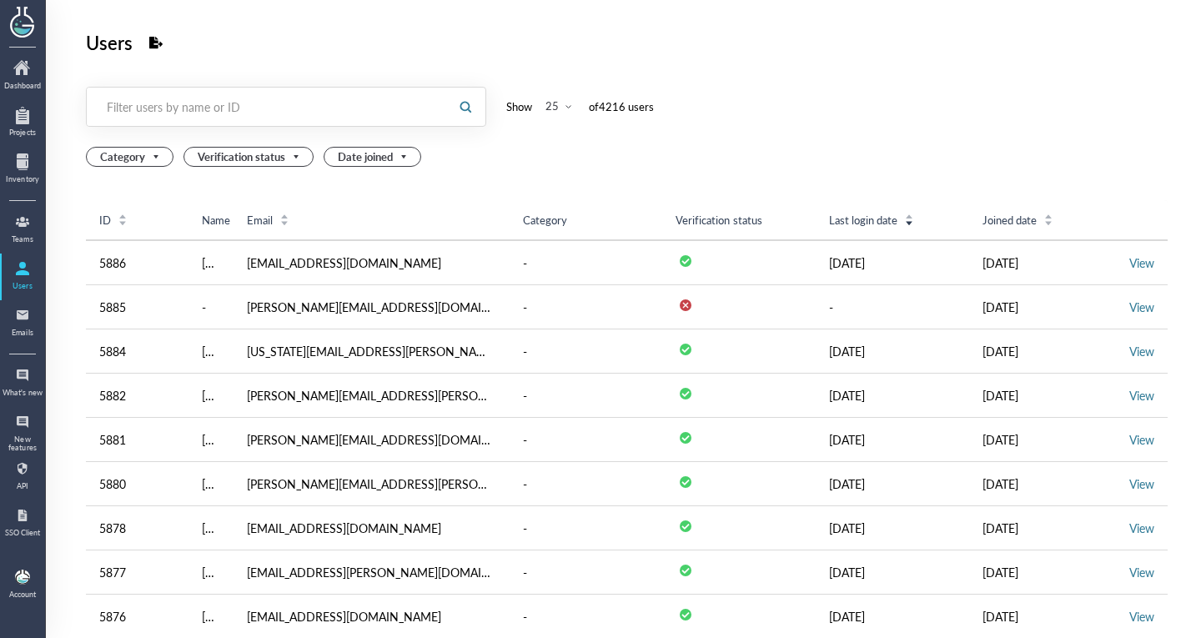
click at [352, 125] on div at bounding box center [266, 107] width 359 height 38
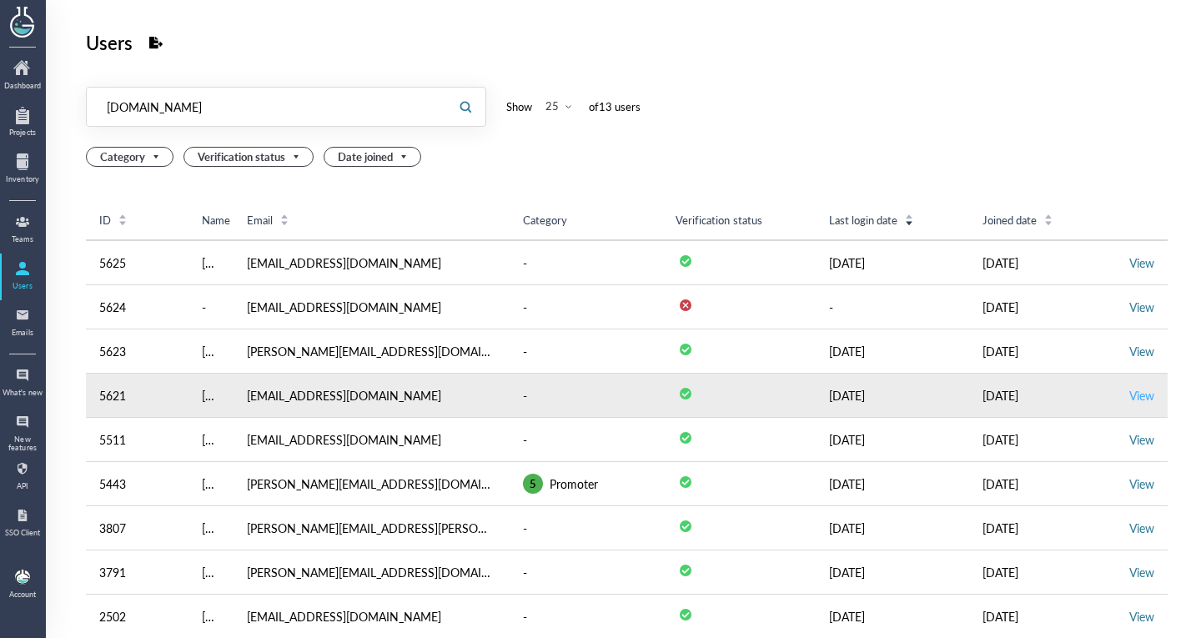
type input "[DOMAIN_NAME]"
click at [1129, 397] on link "View" at bounding box center [1141, 395] width 25 height 17
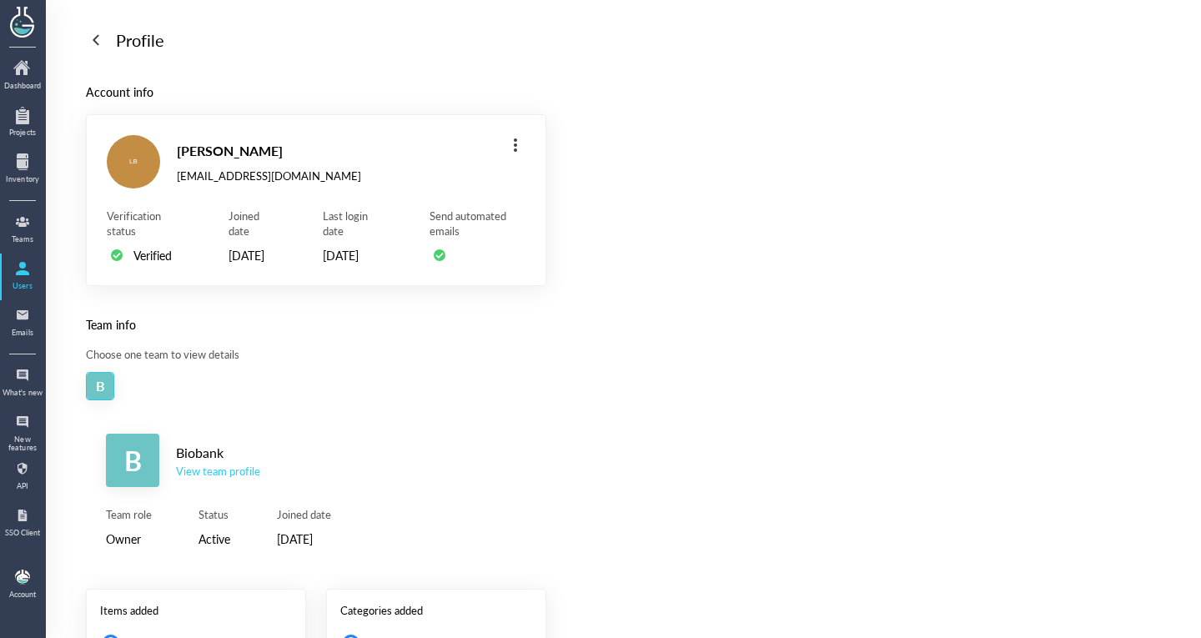
click at [244, 464] on div "Biobank" at bounding box center [218, 453] width 84 height 22
click at [240, 479] on div "View team profile" at bounding box center [218, 471] width 84 height 15
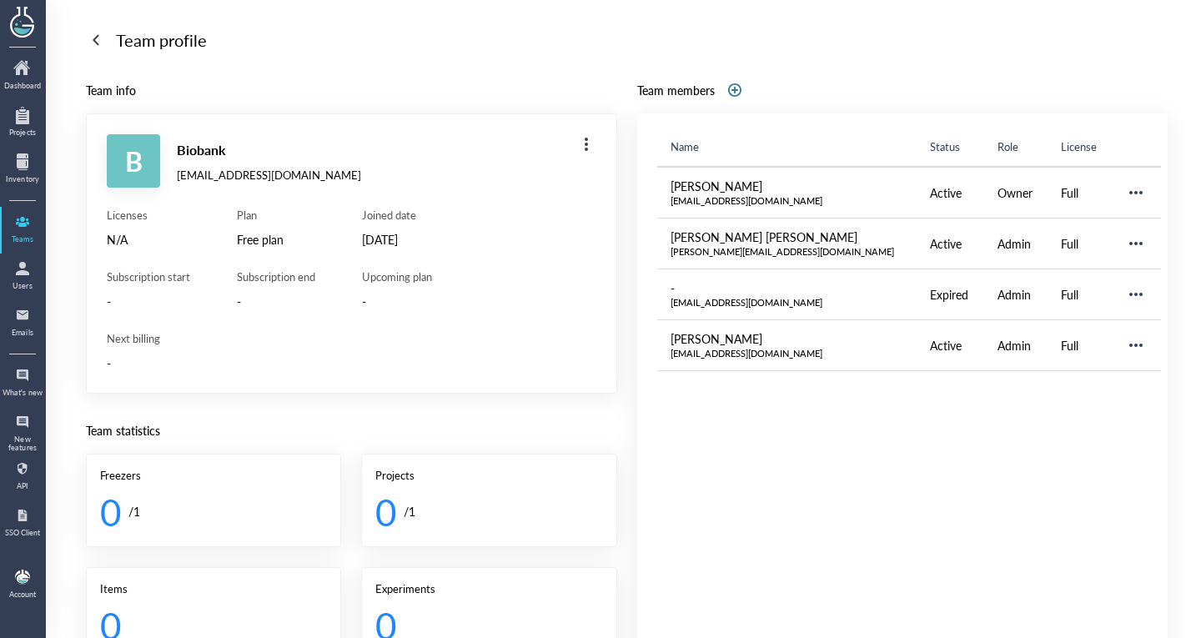
click at [735, 91] on div at bounding box center [734, 90] width 27 height 27
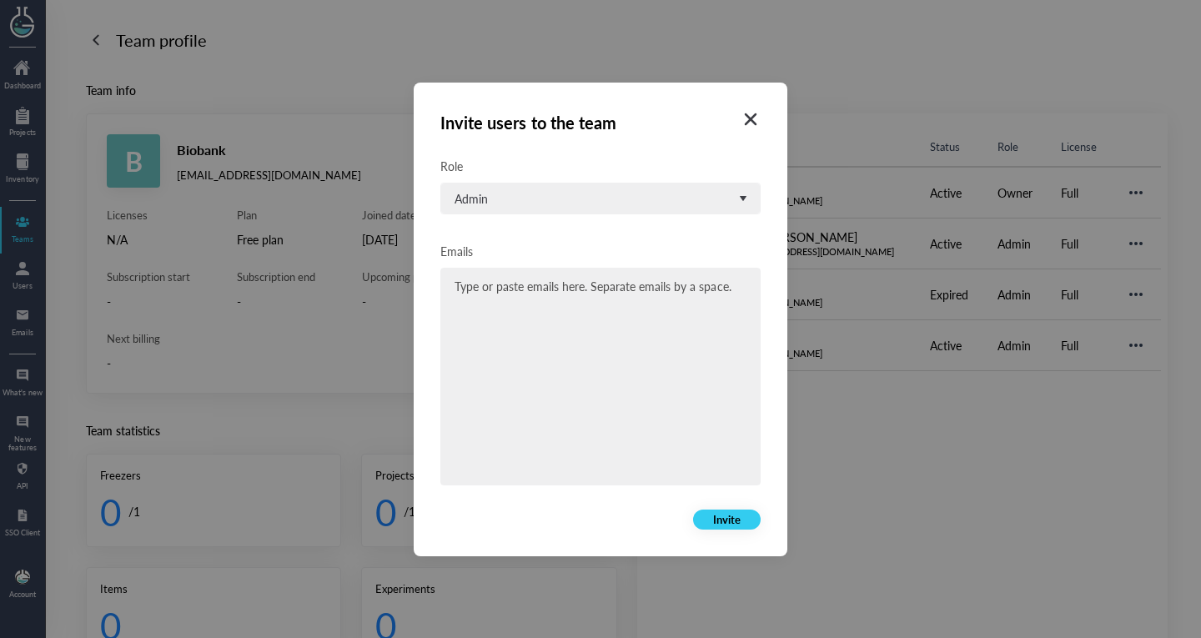
click at [627, 224] on div "Role Admin Emails Type or paste emails here. Separate emails by a space." at bounding box center [600, 323] width 320 height 334
click at [632, 169] on div "Role" at bounding box center [600, 166] width 320 height 20
click at [630, 180] on div "Role Admin Emails Type or paste emails here. Separate emails by a space." at bounding box center [600, 323] width 320 height 334
click at [611, 214] on div "Role Admin Emails Type or paste emails here. Separate emails by a space." at bounding box center [600, 323] width 320 height 334
click at [623, 211] on div "Admin" at bounding box center [600, 199] width 320 height 32
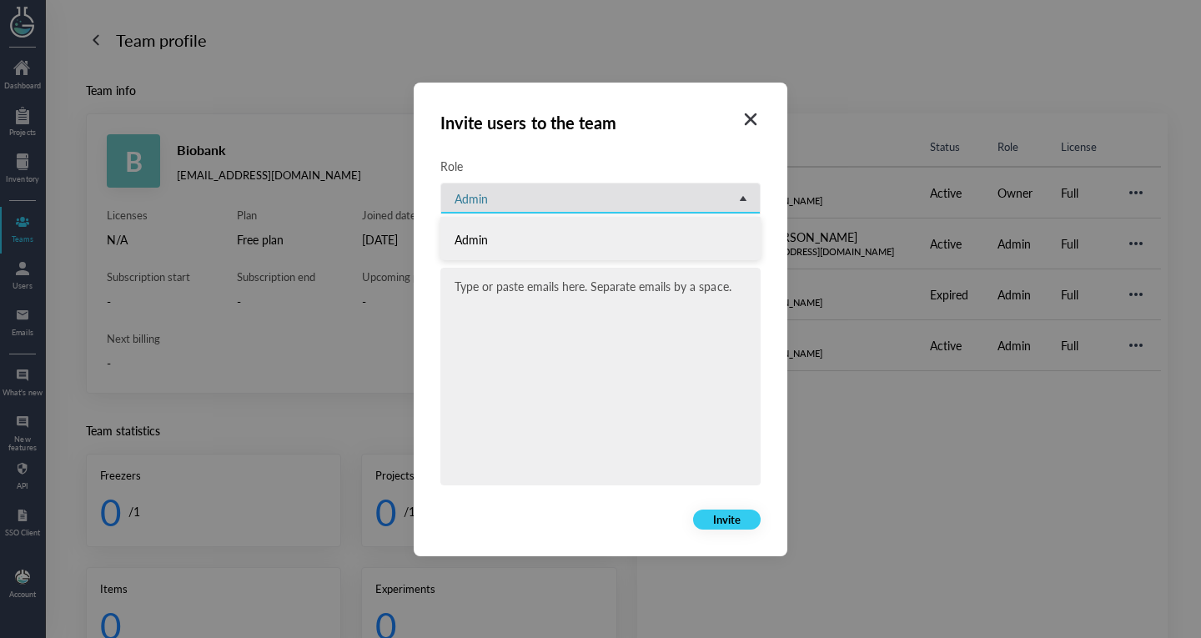
click at [625, 206] on div "Admin" at bounding box center [593, 198] width 278 height 20
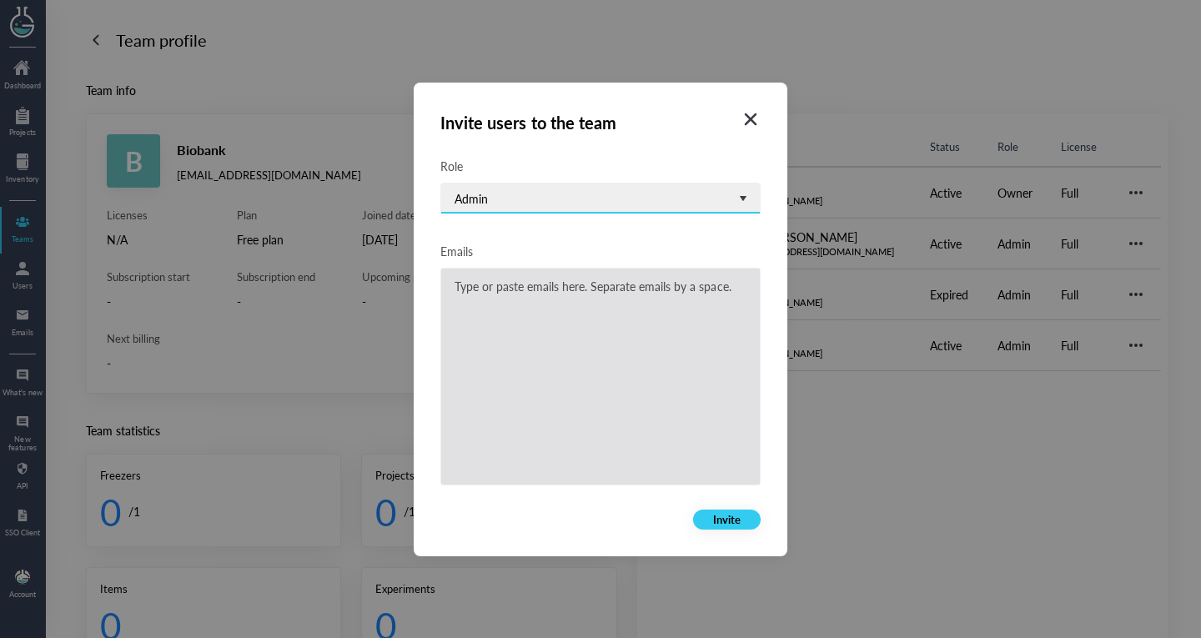
click at [620, 310] on div "Type or paste emails here. Separate emails by a space." at bounding box center [600, 376] width 319 height 216
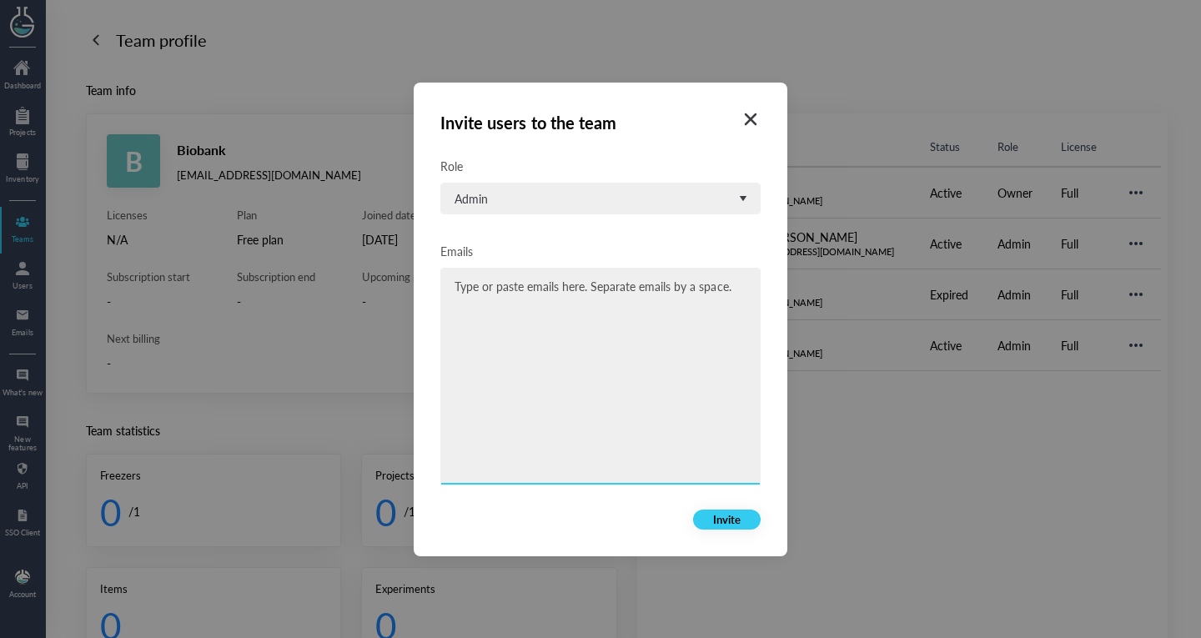
paste input "[PERSON_NAME][EMAIL_ADDRESS][DOMAIN_NAME]"
type input "[PERSON_NAME][EMAIL_ADDRESS][DOMAIN_NAME]"
click at [710, 518] on button "Invite" at bounding box center [727, 519] width 68 height 20
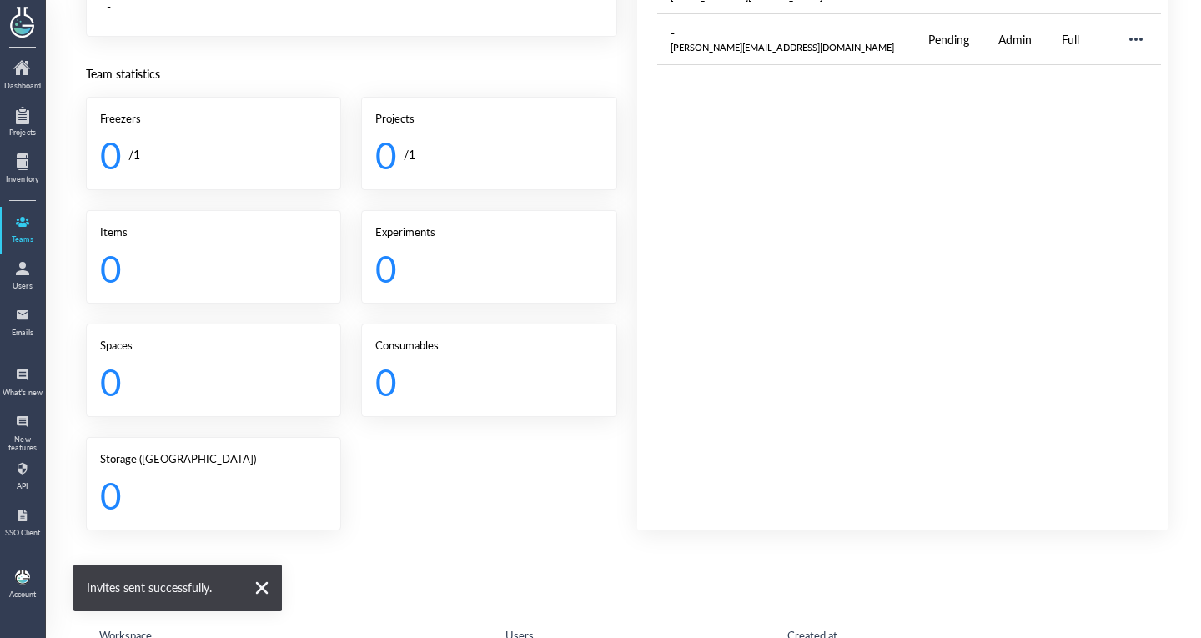
scroll to position [439, 0]
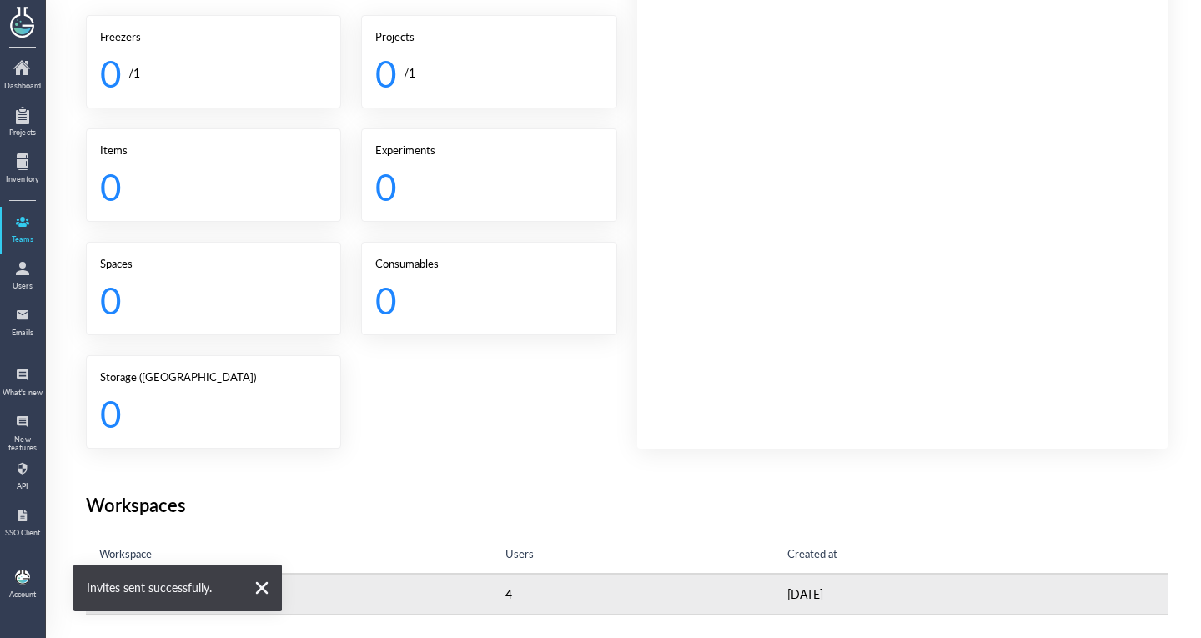
click at [613, 588] on td "4" at bounding box center [633, 594] width 282 height 40
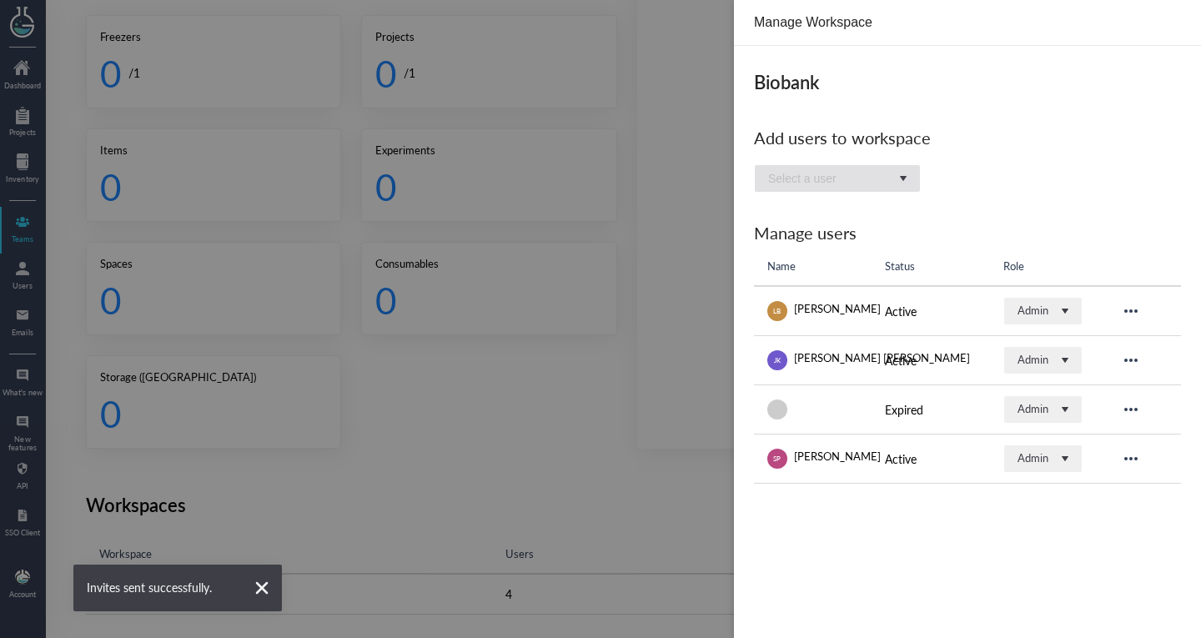
click at [858, 170] on div "Select a user" at bounding box center [827, 178] width 118 height 17
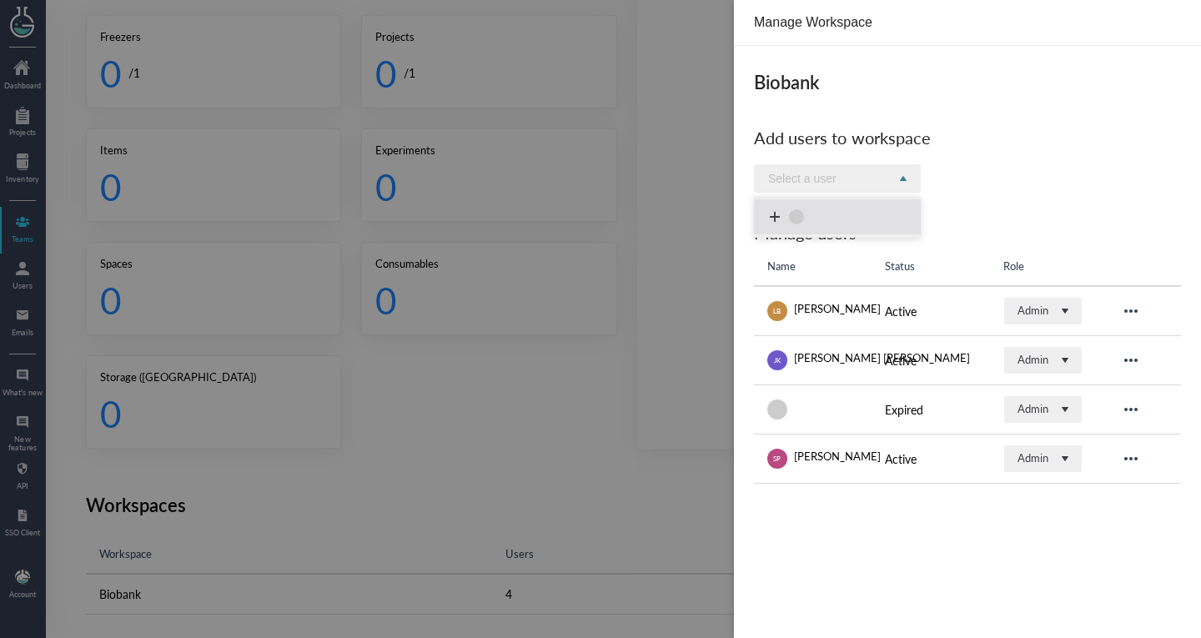
click at [815, 208] on li at bounding box center [837, 216] width 167 height 35
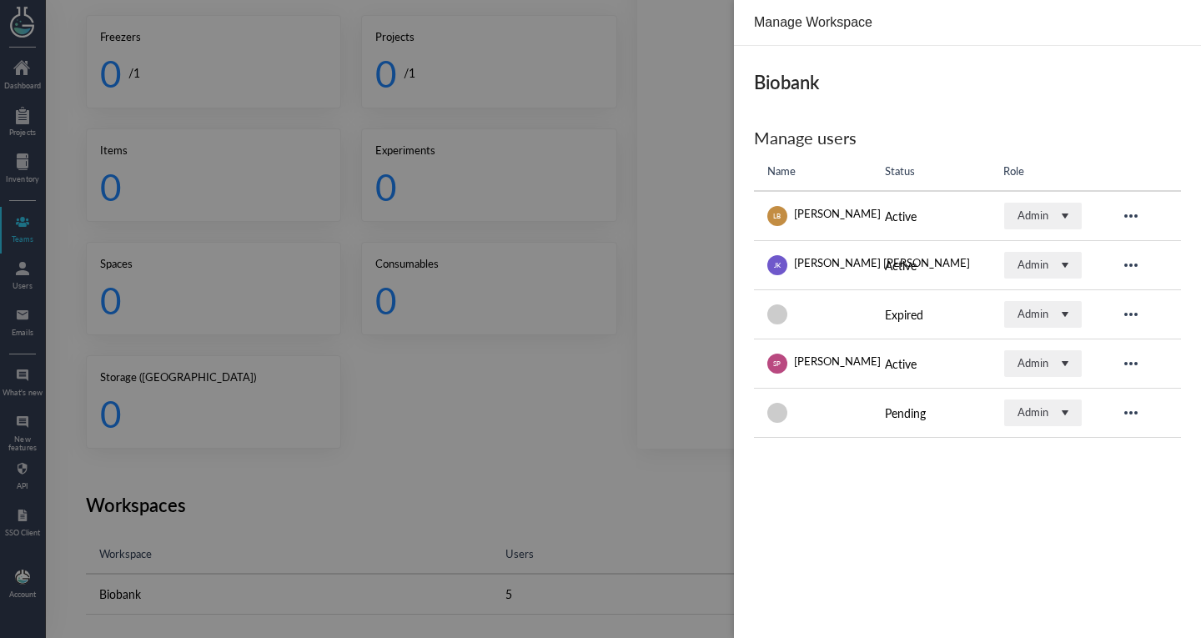
click at [683, 357] on div at bounding box center [600, 319] width 1201 height 638
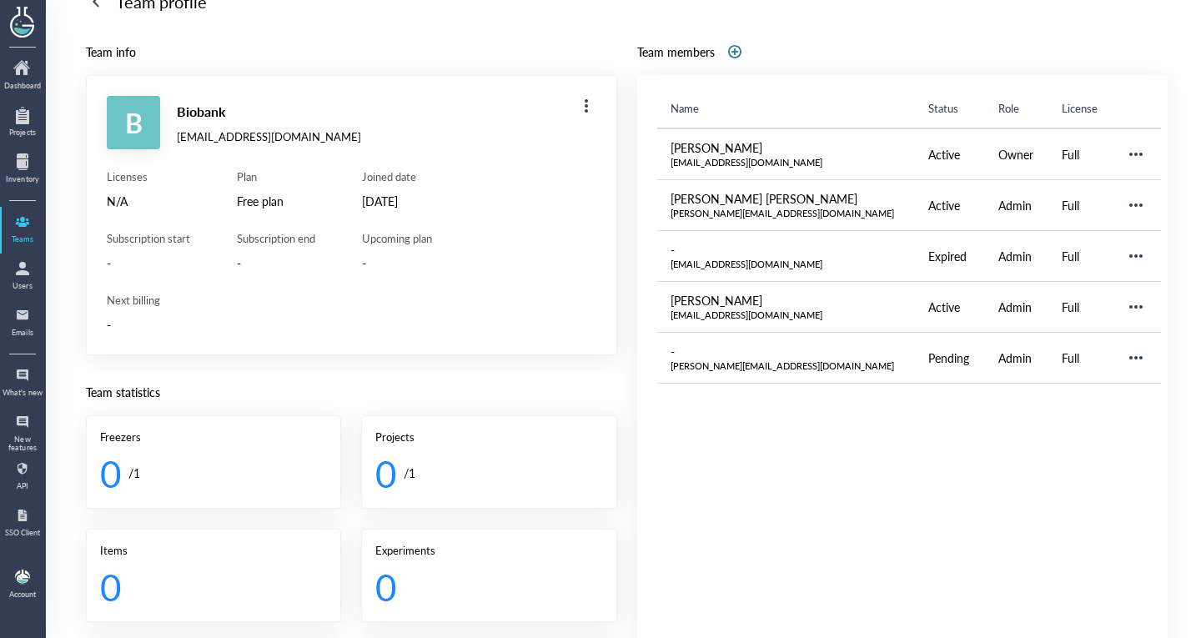
scroll to position [0, 0]
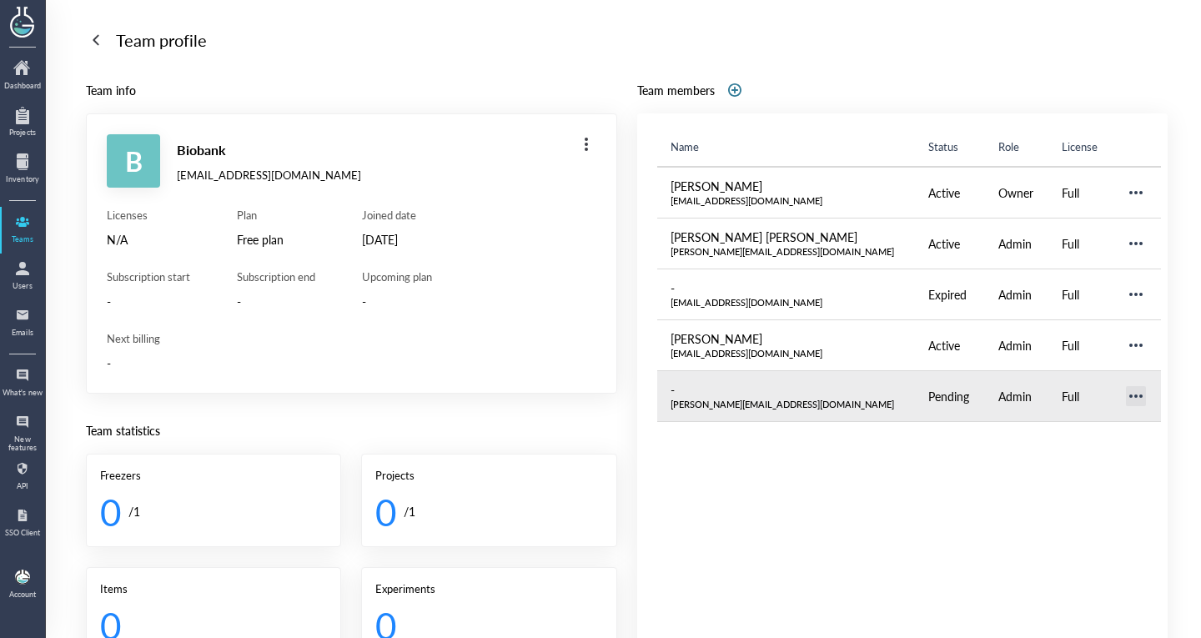
click at [1122, 394] on div at bounding box center [1135, 396] width 27 height 27
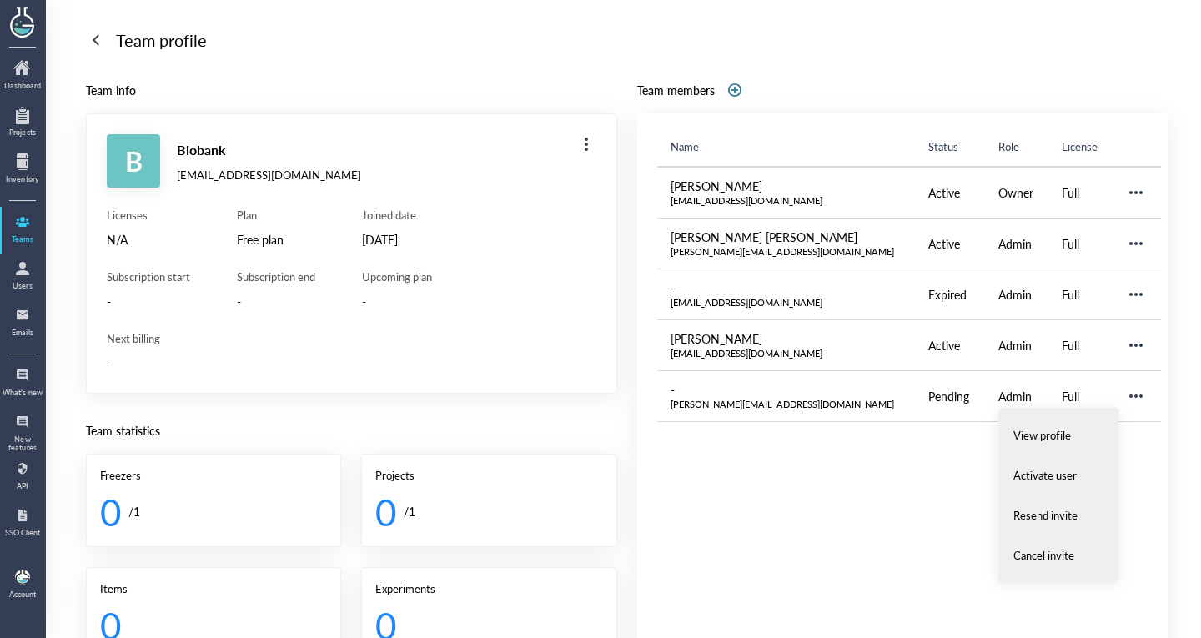
click at [897, 450] on div "Name Status Role License [PERSON_NAME] [EMAIL_ADDRESS][DOMAIN_NAME] Active Owne…" at bounding box center [911, 500] width 508 height 747
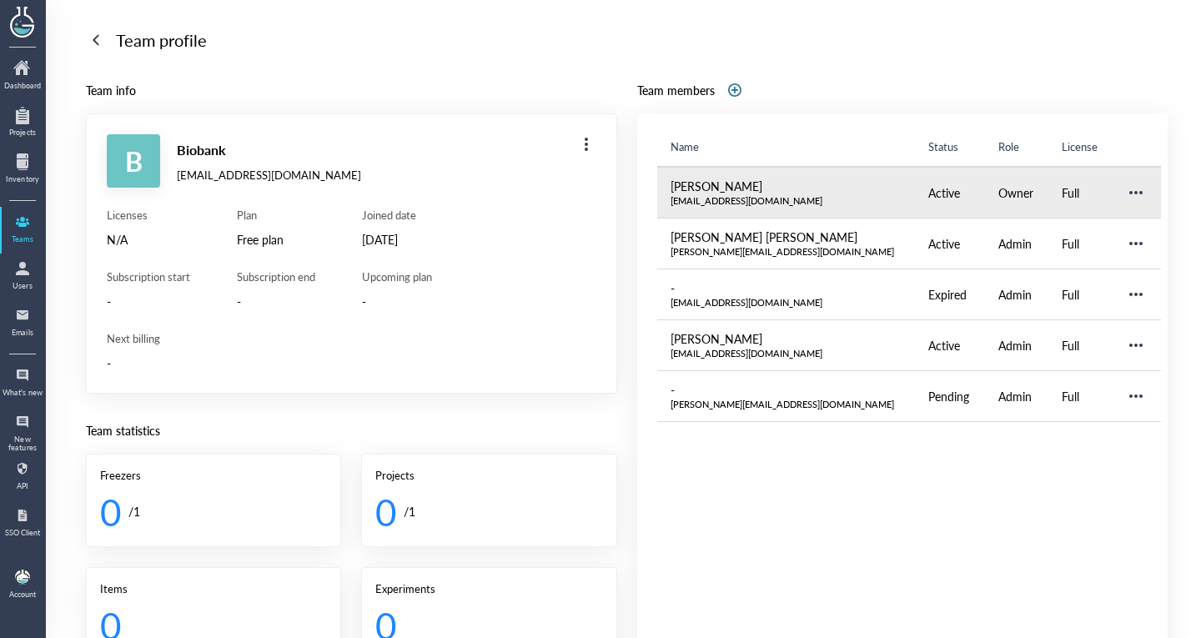
click at [702, 200] on div "[EMAIL_ADDRESS][DOMAIN_NAME]" at bounding box center [786, 200] width 232 height 13
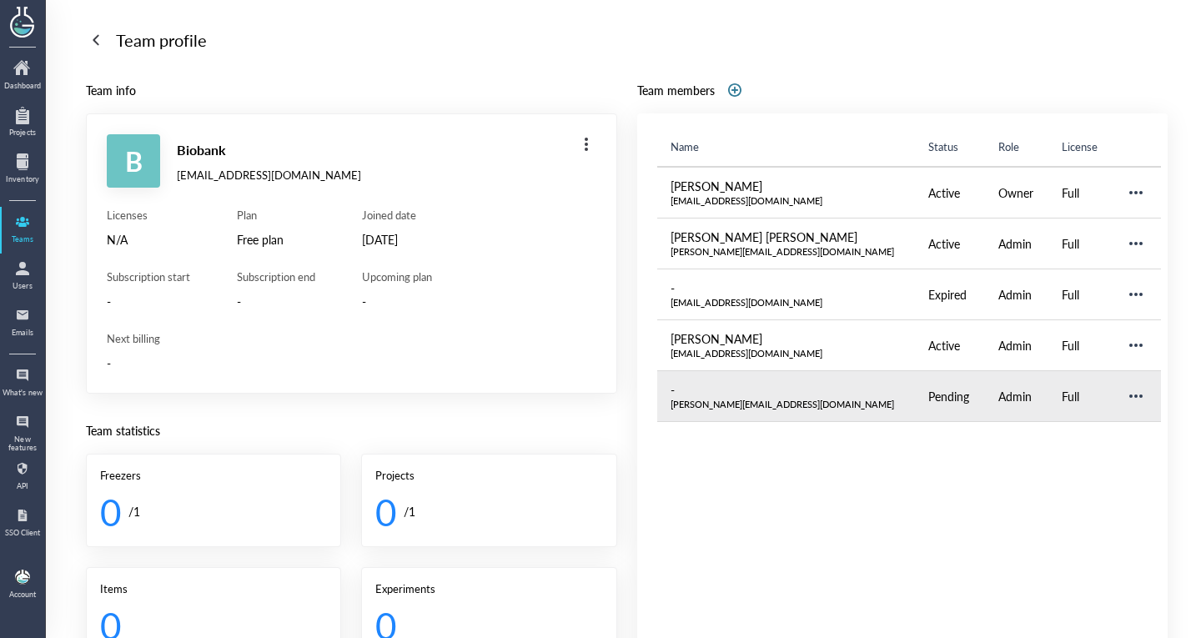
click at [1112, 383] on td at bounding box center [1136, 396] width 48 height 51
click at [1122, 389] on div at bounding box center [1135, 396] width 27 height 27
